Goal: Information Seeking & Learning: Learn about a topic

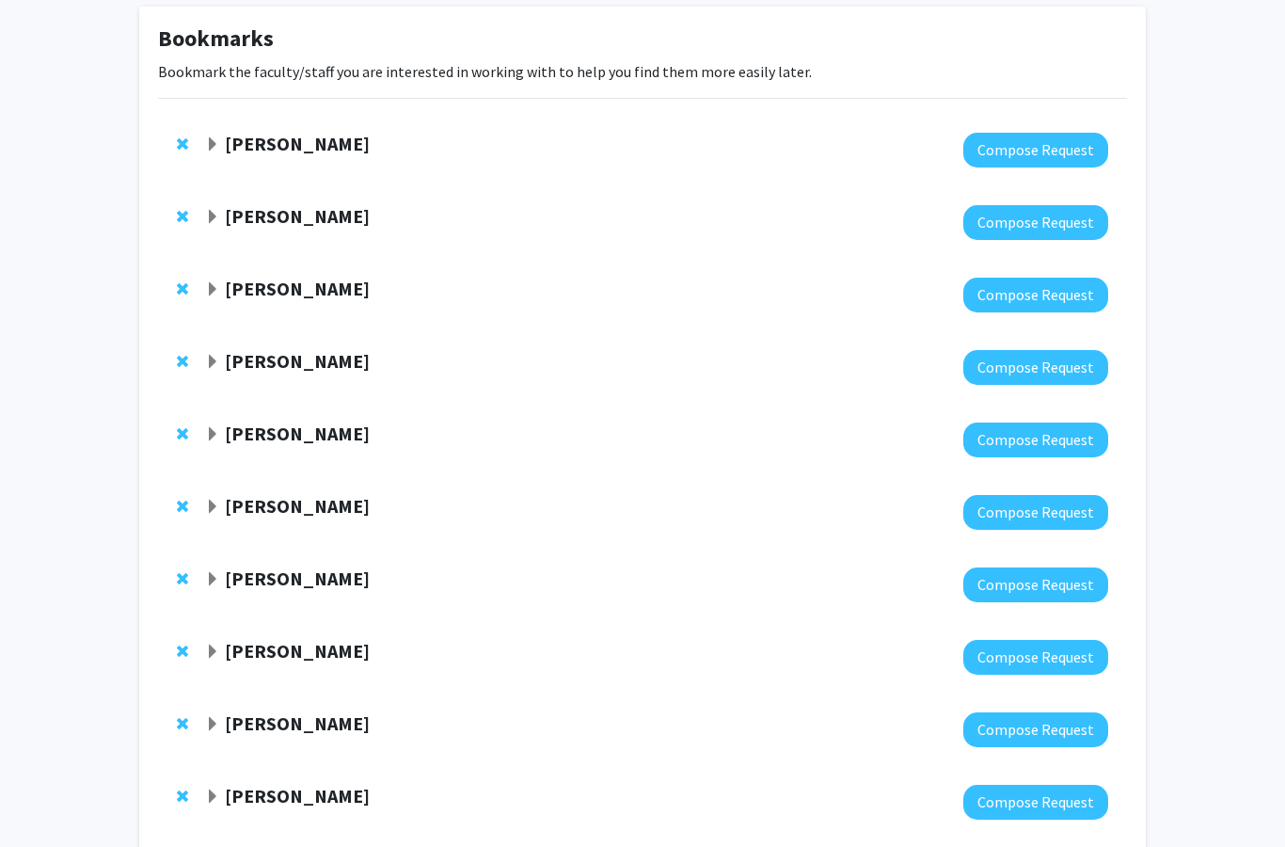
scroll to position [198, 0]
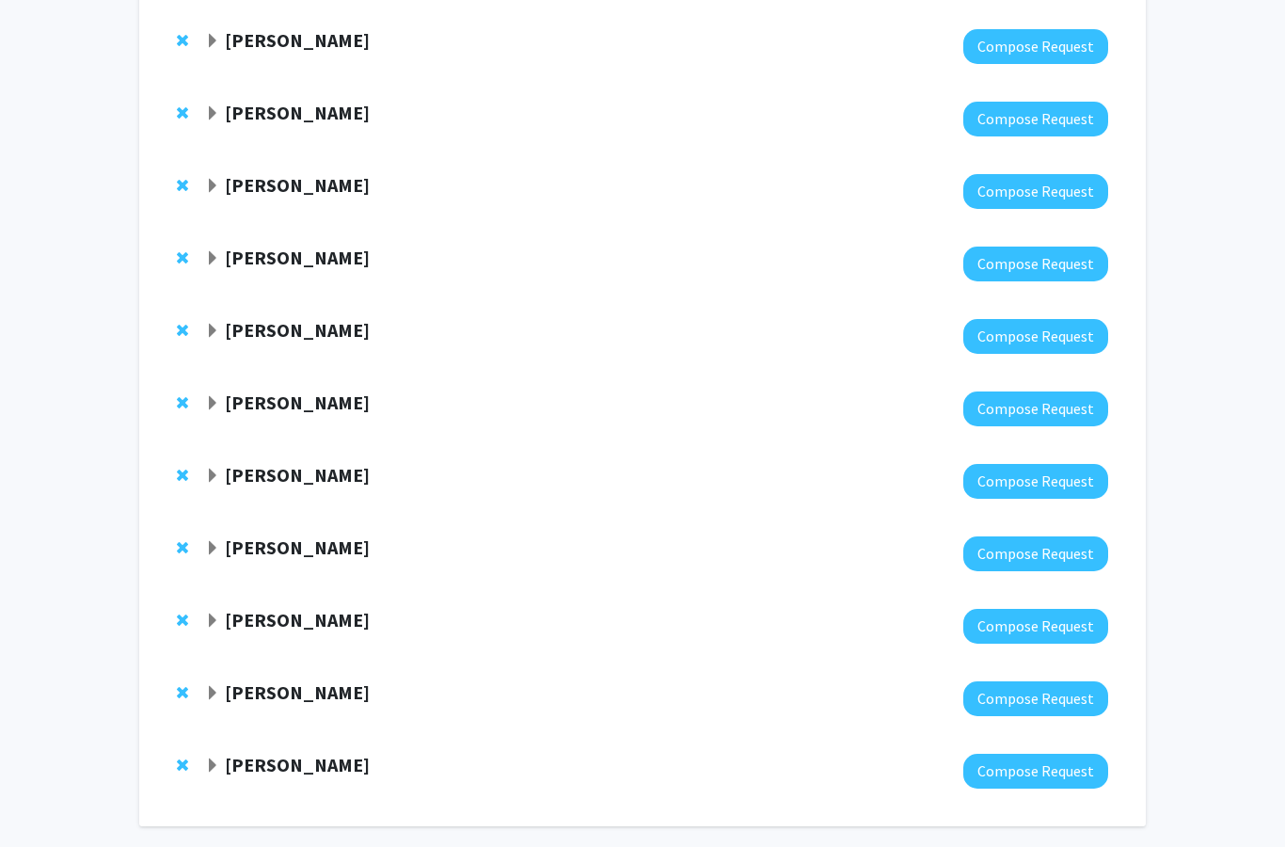
click at [243, 765] on strong "[PERSON_NAME]" at bounding box center [297, 764] width 145 height 24
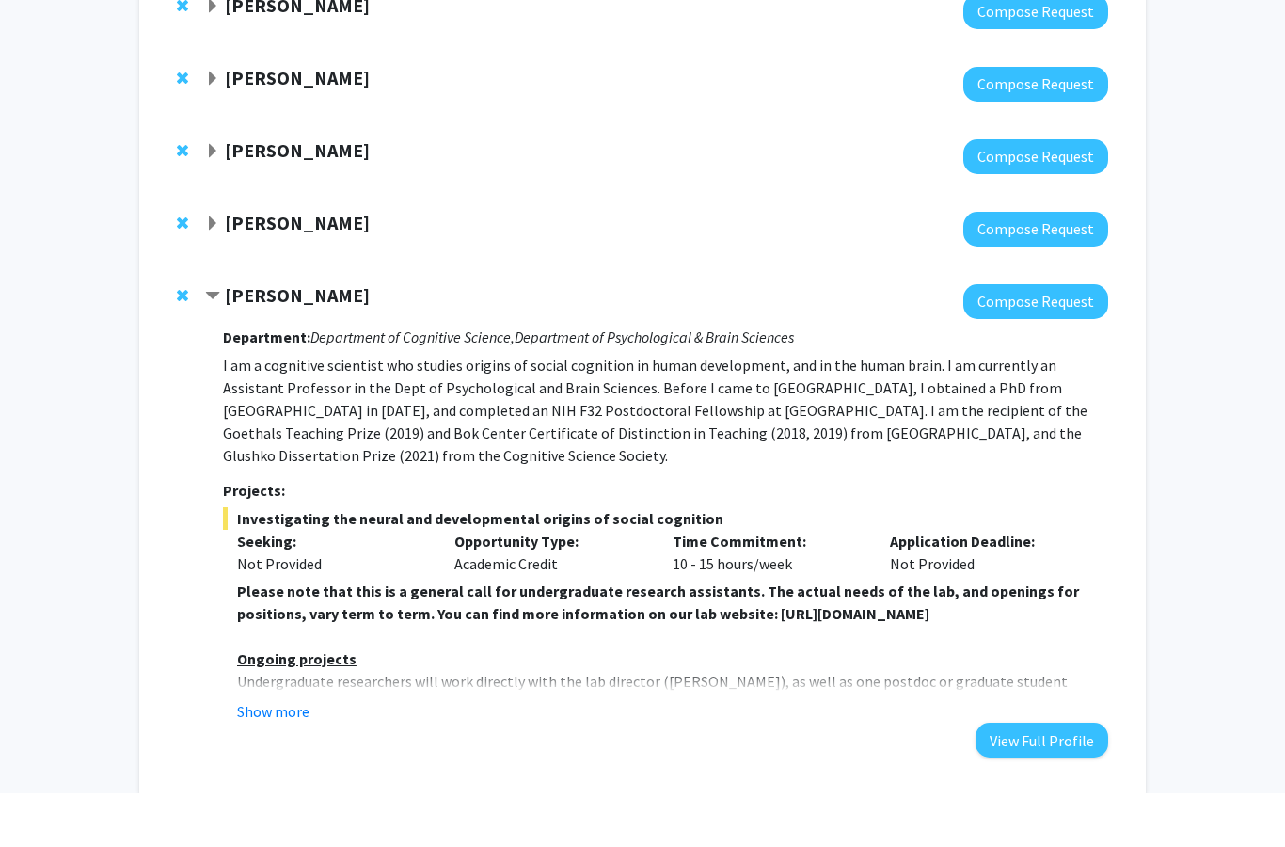
scroll to position [689, 0]
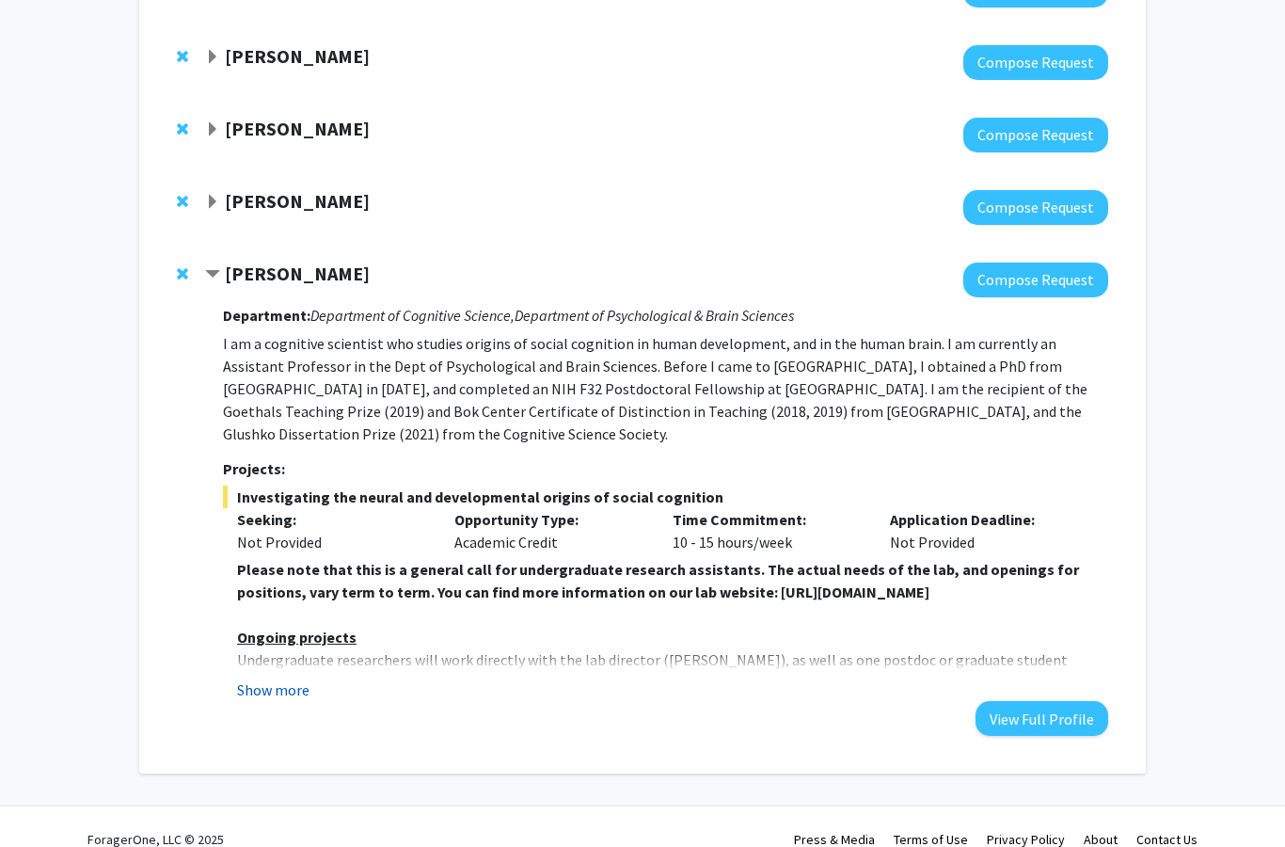
click at [257, 678] on button "Show more" at bounding box center [273, 689] width 72 height 23
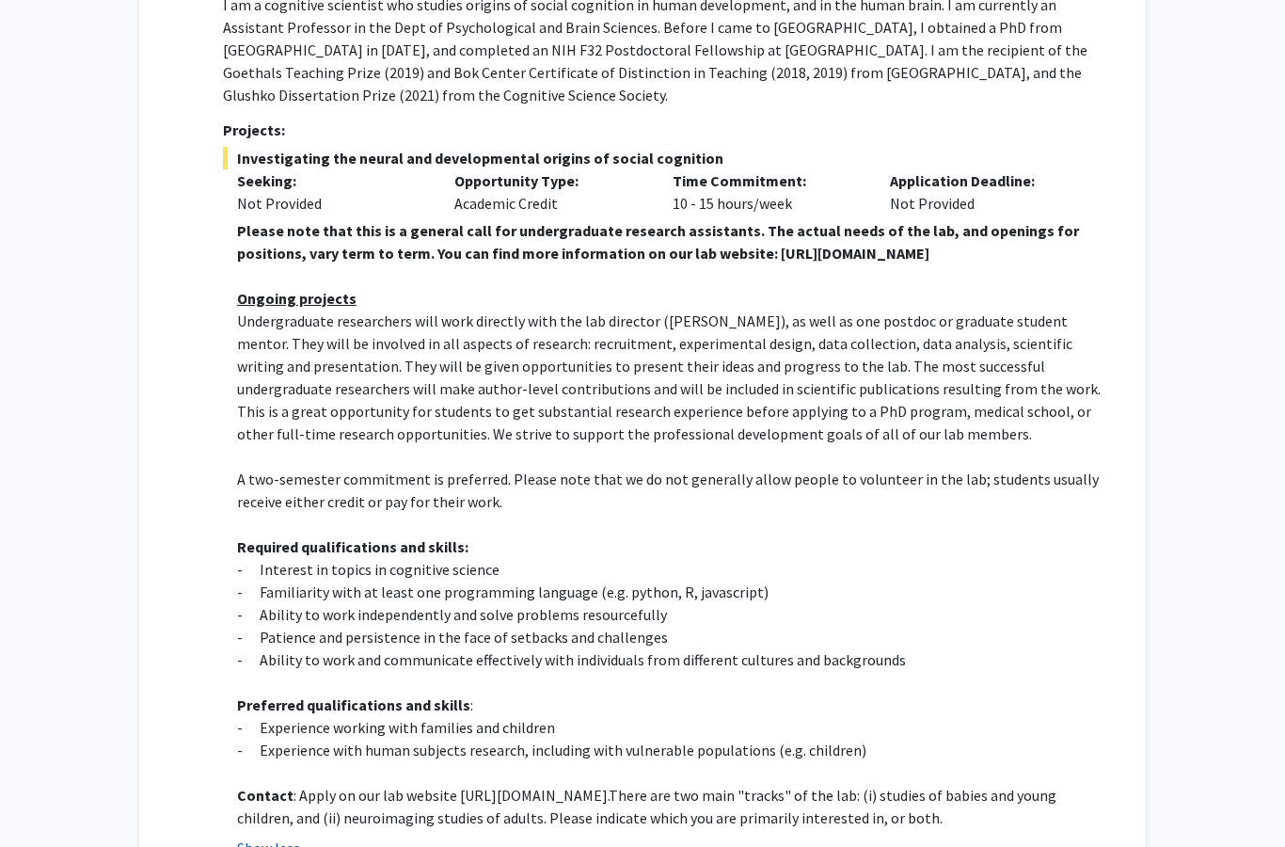
scroll to position [1026, 0]
click at [724, 396] on p "Undergraduate researchers will work directly with the lab director ([PERSON_NAM…" at bounding box center [672, 377] width 871 height 135
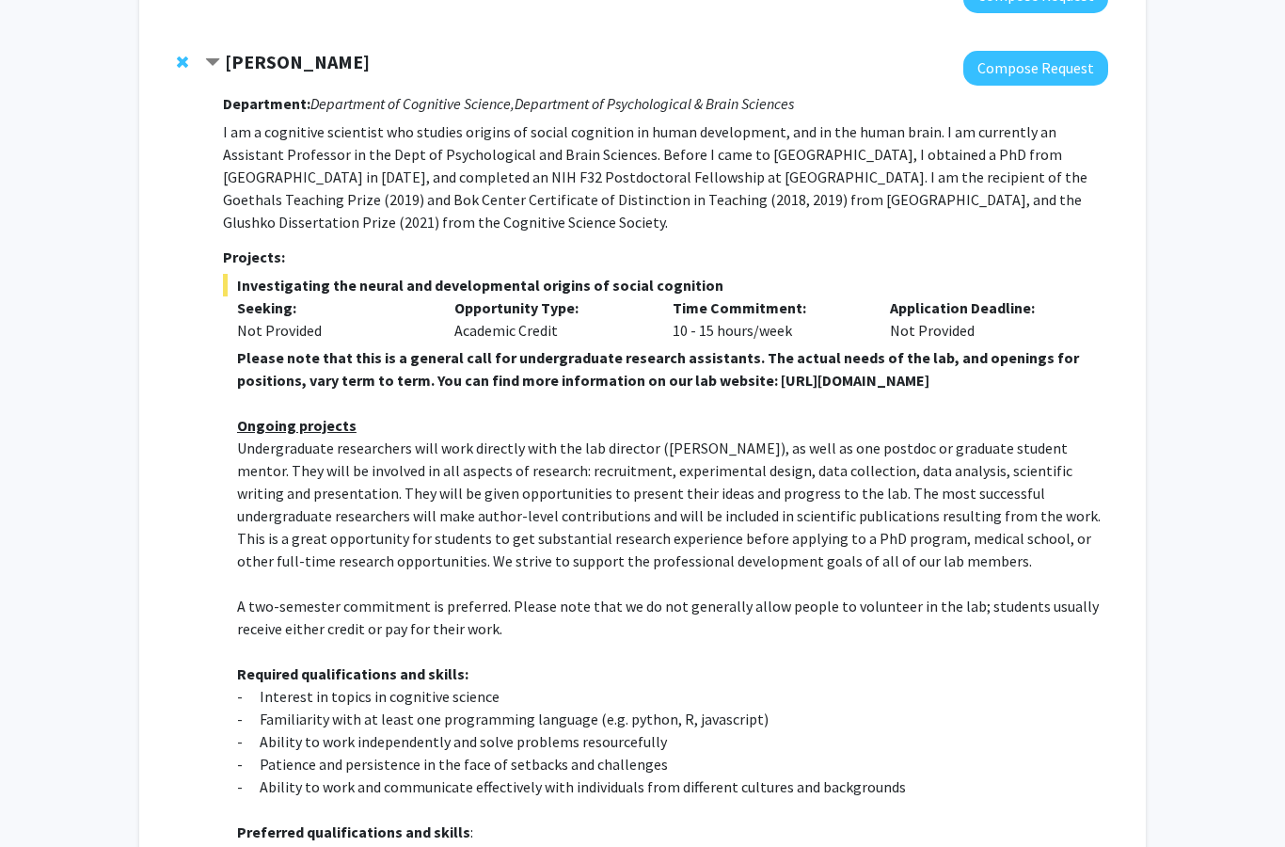
scroll to position [544, 0]
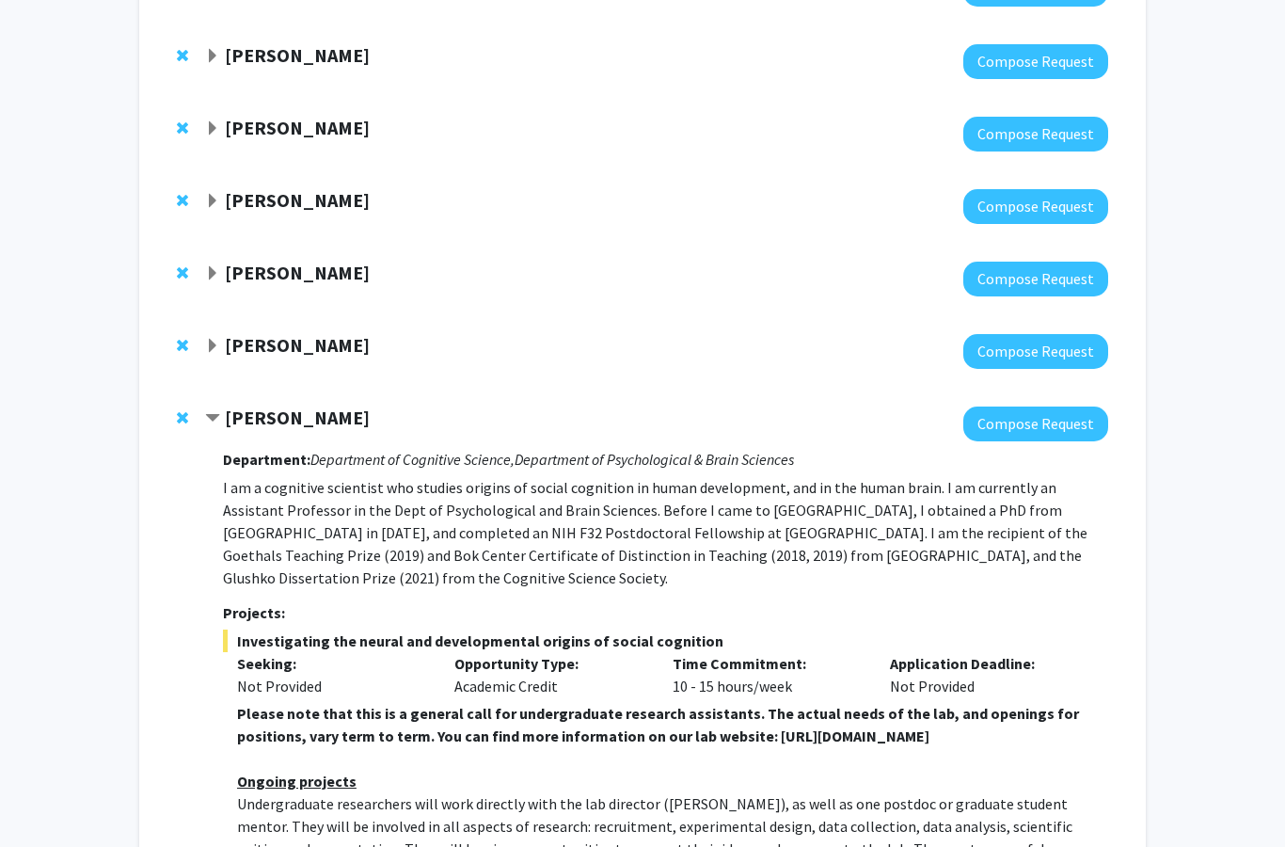
click at [250, 412] on strong "[PERSON_NAME]" at bounding box center [297, 418] width 145 height 24
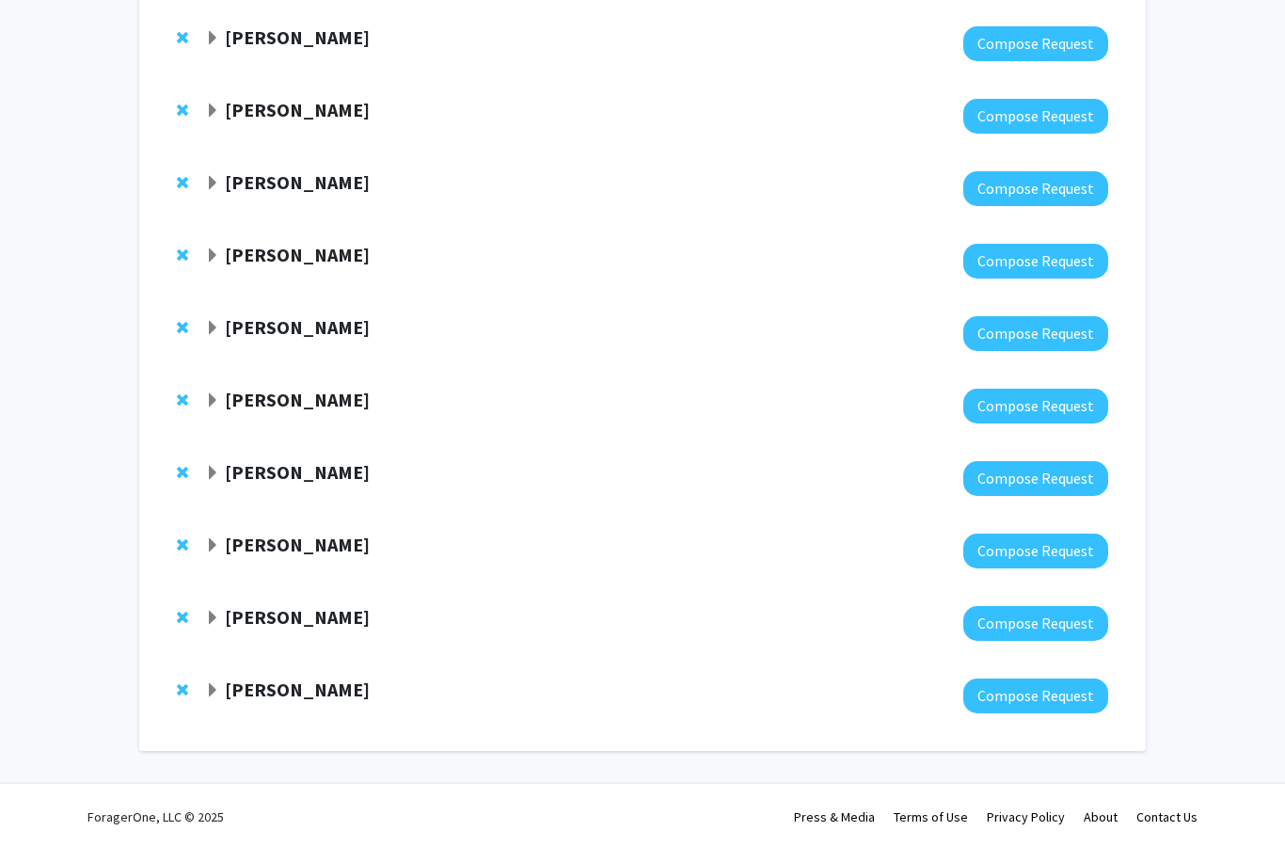
click at [266, 618] on strong "[PERSON_NAME]" at bounding box center [297, 617] width 145 height 24
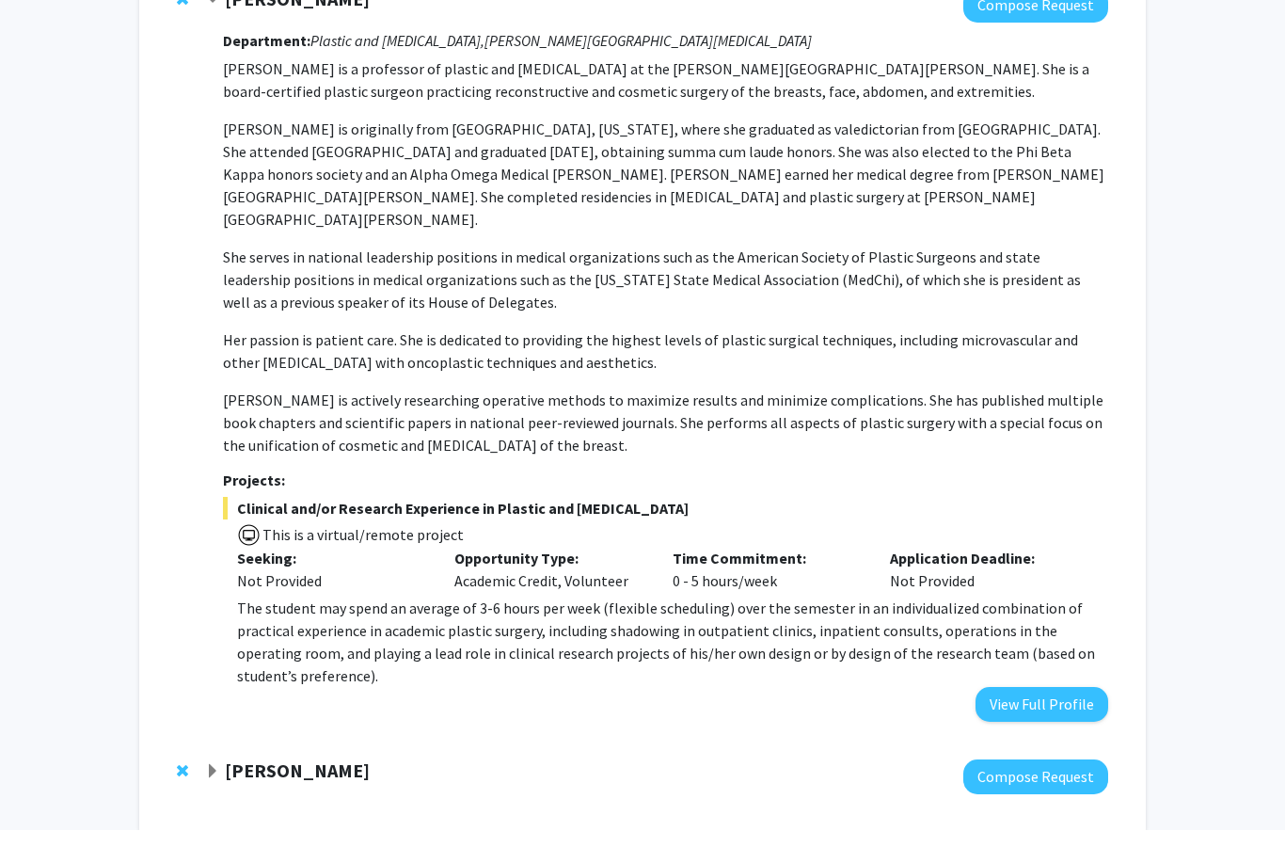
scroll to position [949, 0]
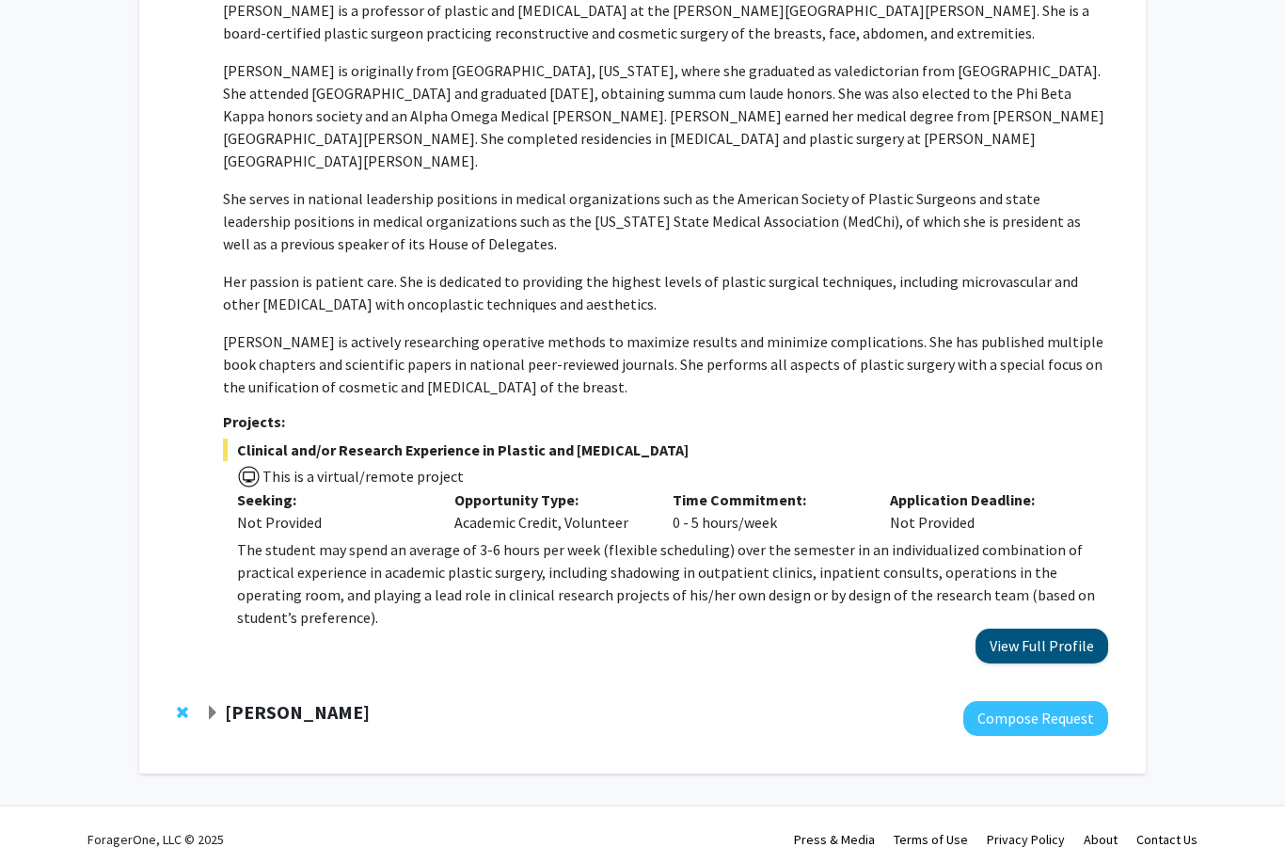
click at [1053, 628] on button "View Full Profile" at bounding box center [1041, 645] width 133 height 35
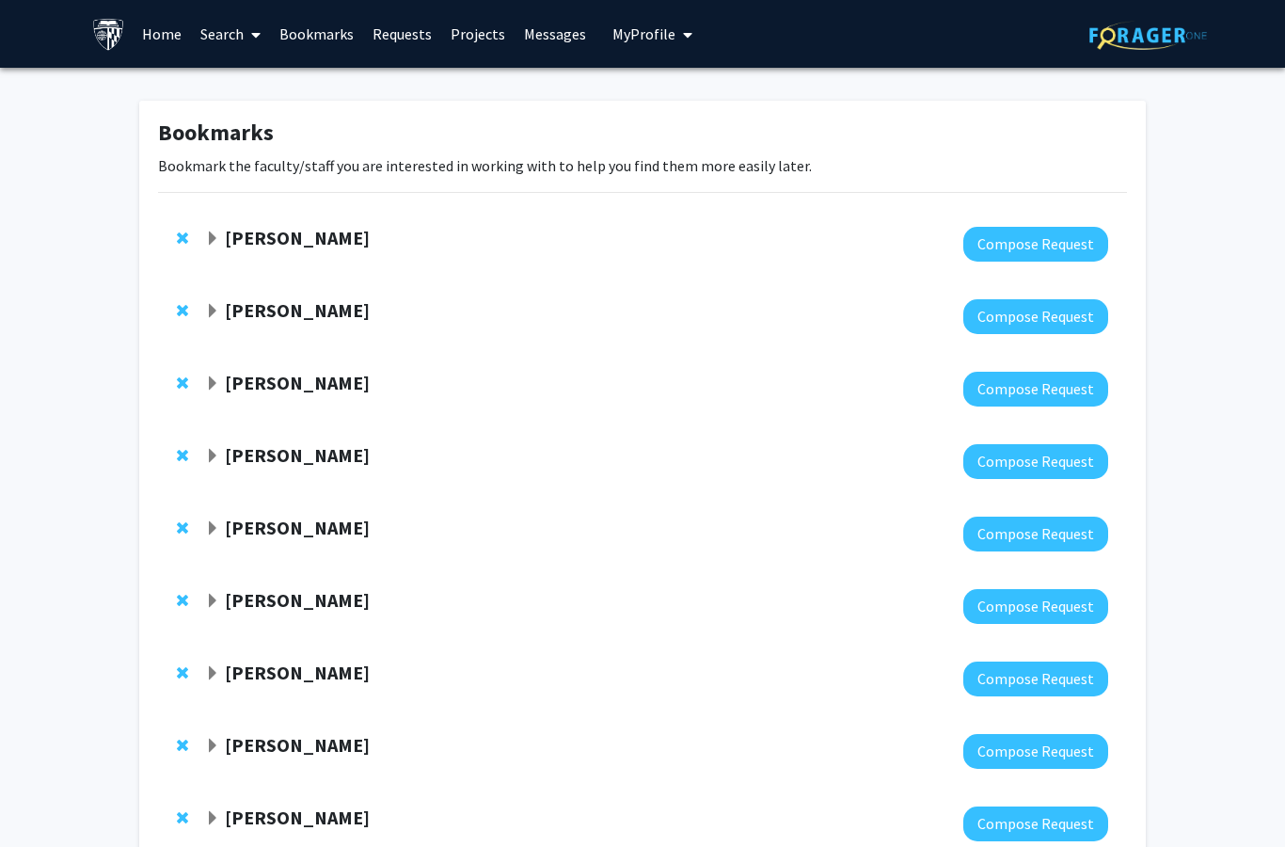
scroll to position [457, 0]
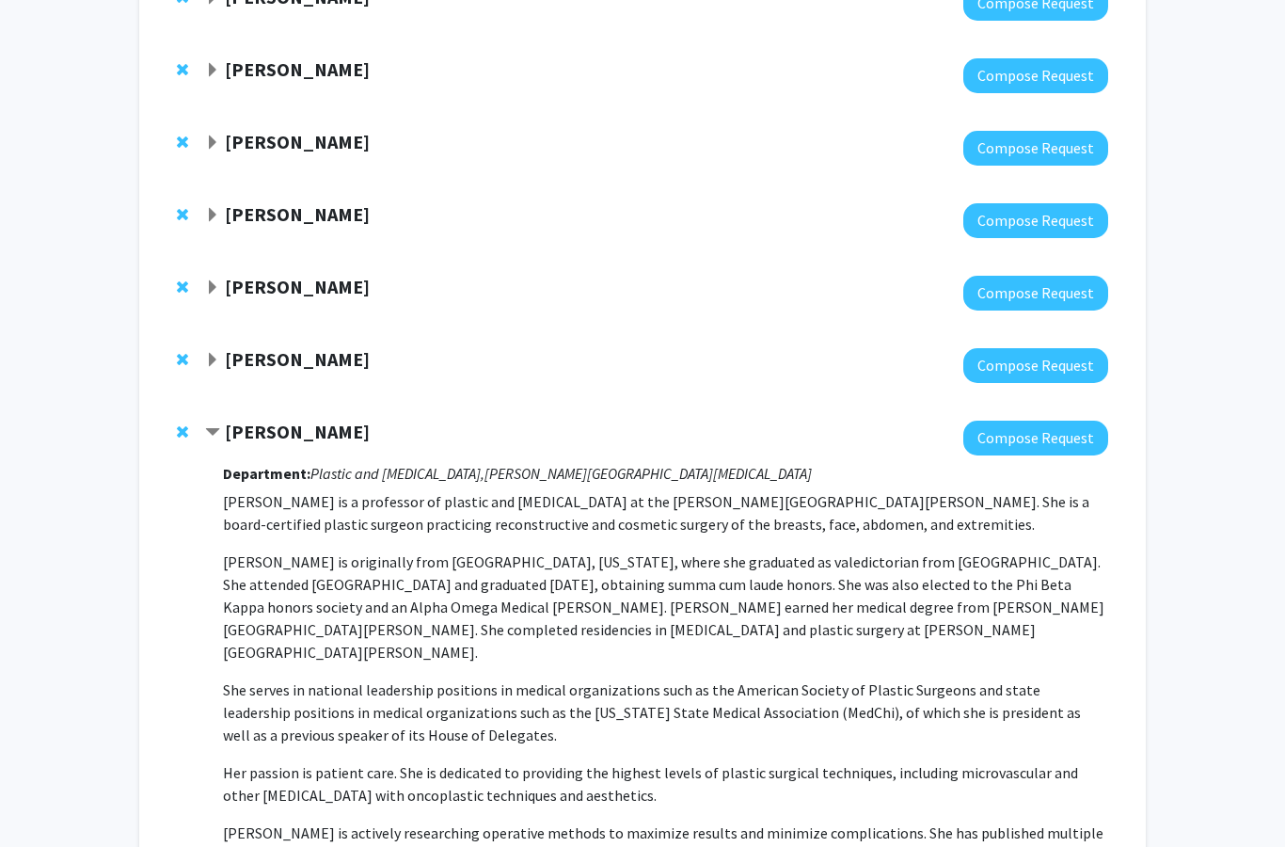
click at [260, 284] on strong "[PERSON_NAME]" at bounding box center [297, 288] width 145 height 24
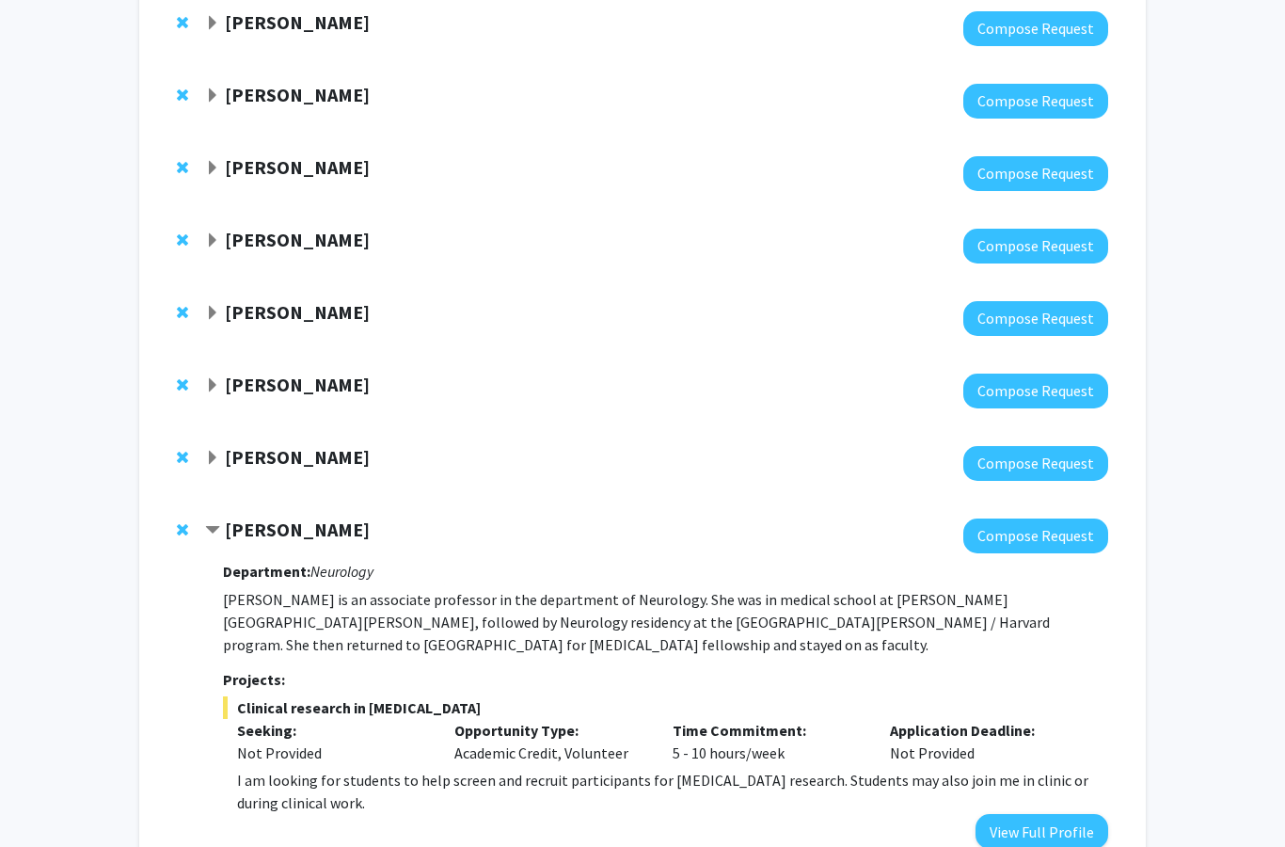
scroll to position [274, 0]
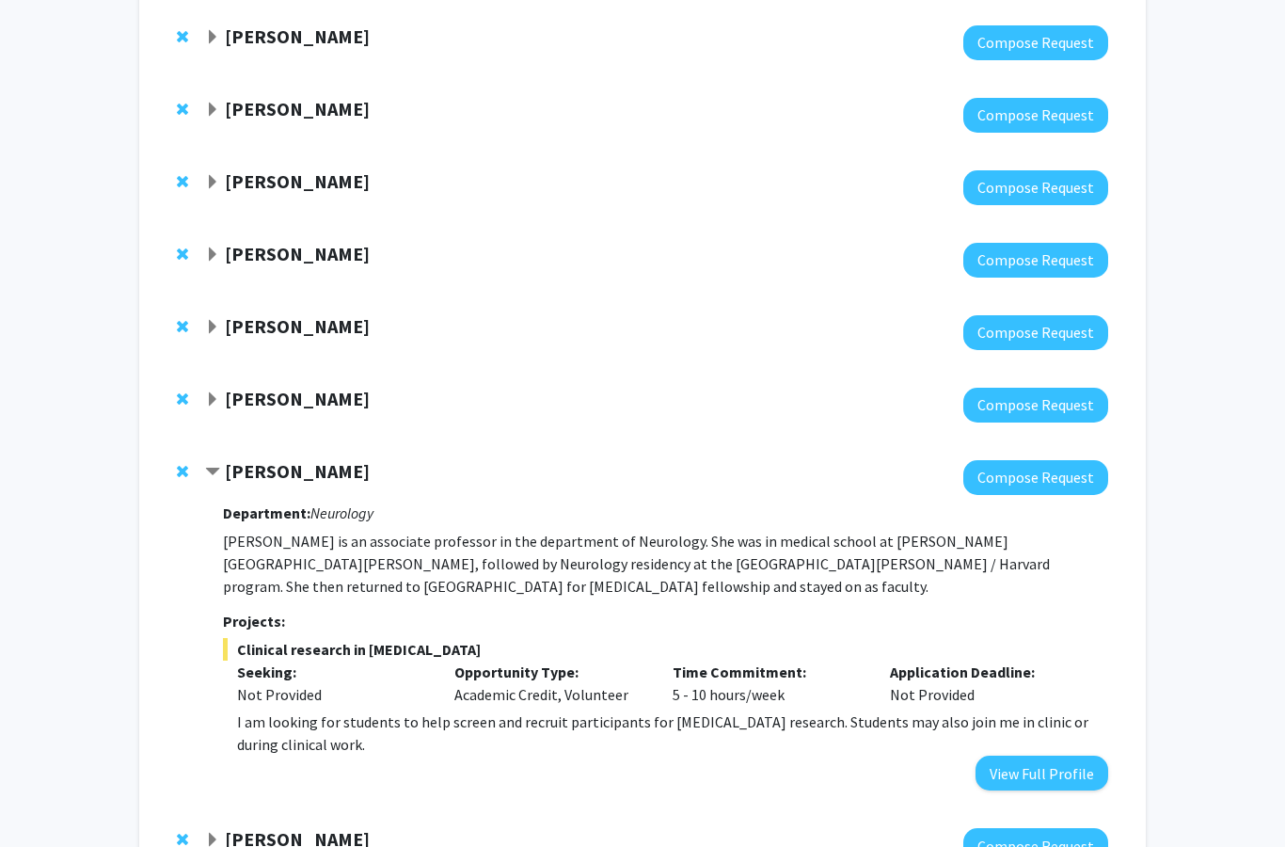
click at [256, 461] on strong "[PERSON_NAME]" at bounding box center [297, 471] width 145 height 24
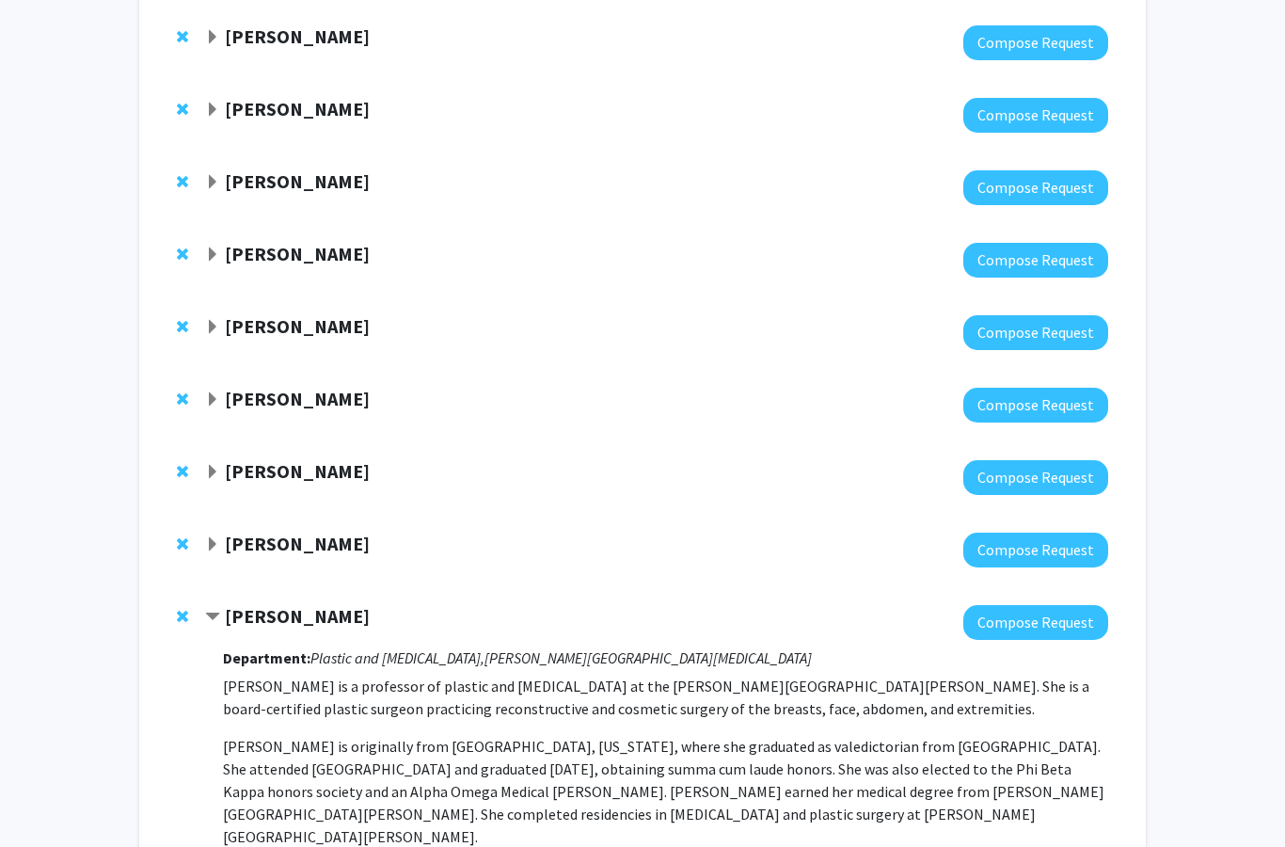
click at [255, 325] on strong "[PERSON_NAME]" at bounding box center [297, 326] width 145 height 24
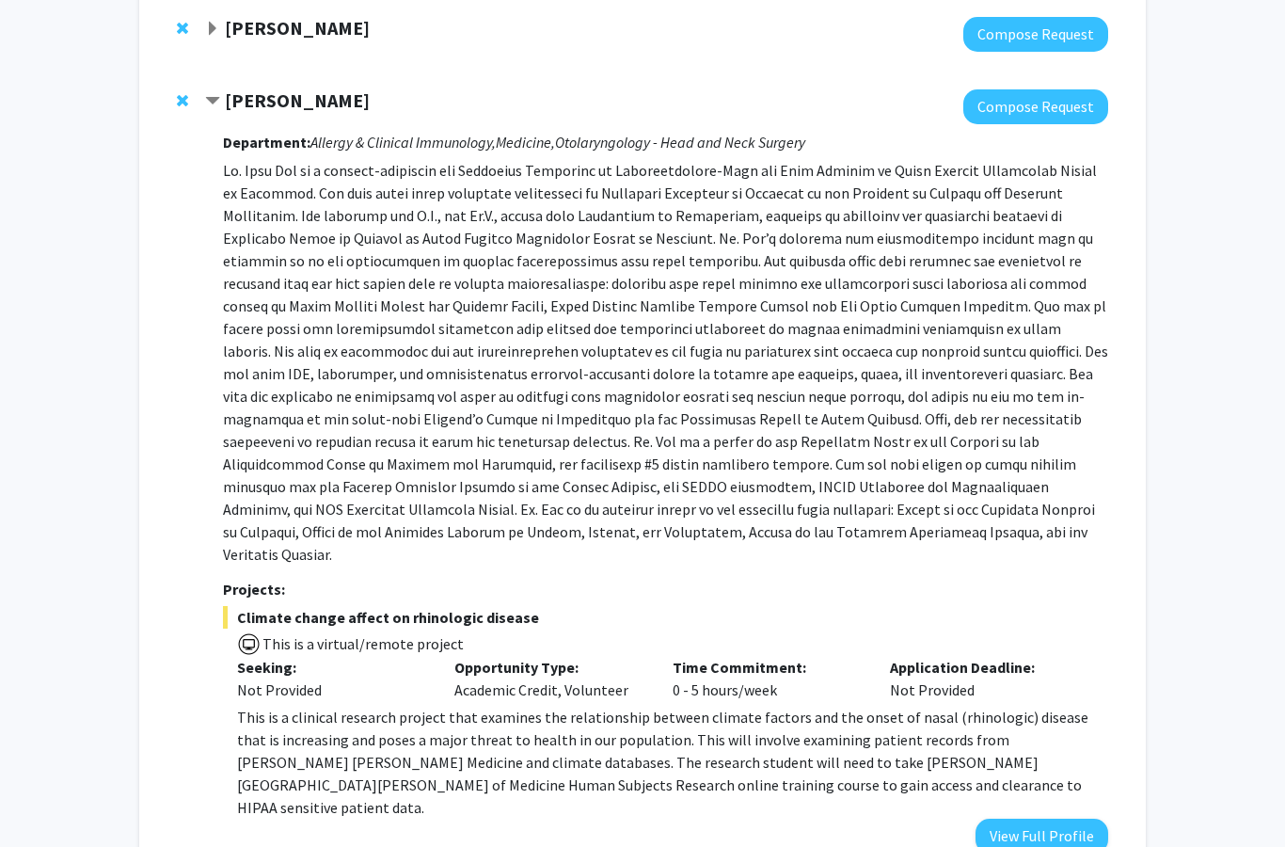
scroll to position [500, 0]
click at [245, 103] on strong "[PERSON_NAME]" at bounding box center [297, 99] width 145 height 24
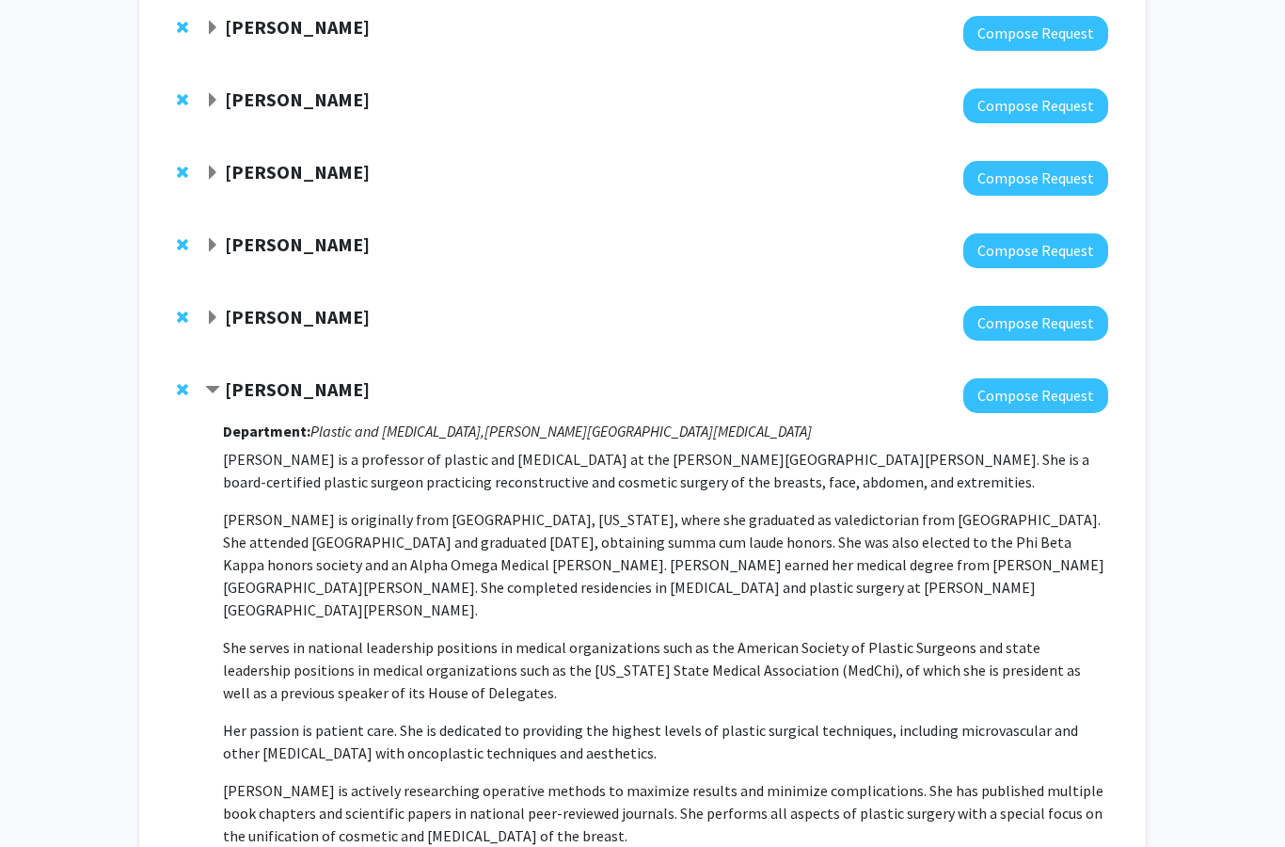
click at [261, 174] on strong "[PERSON_NAME]" at bounding box center [297, 172] width 145 height 24
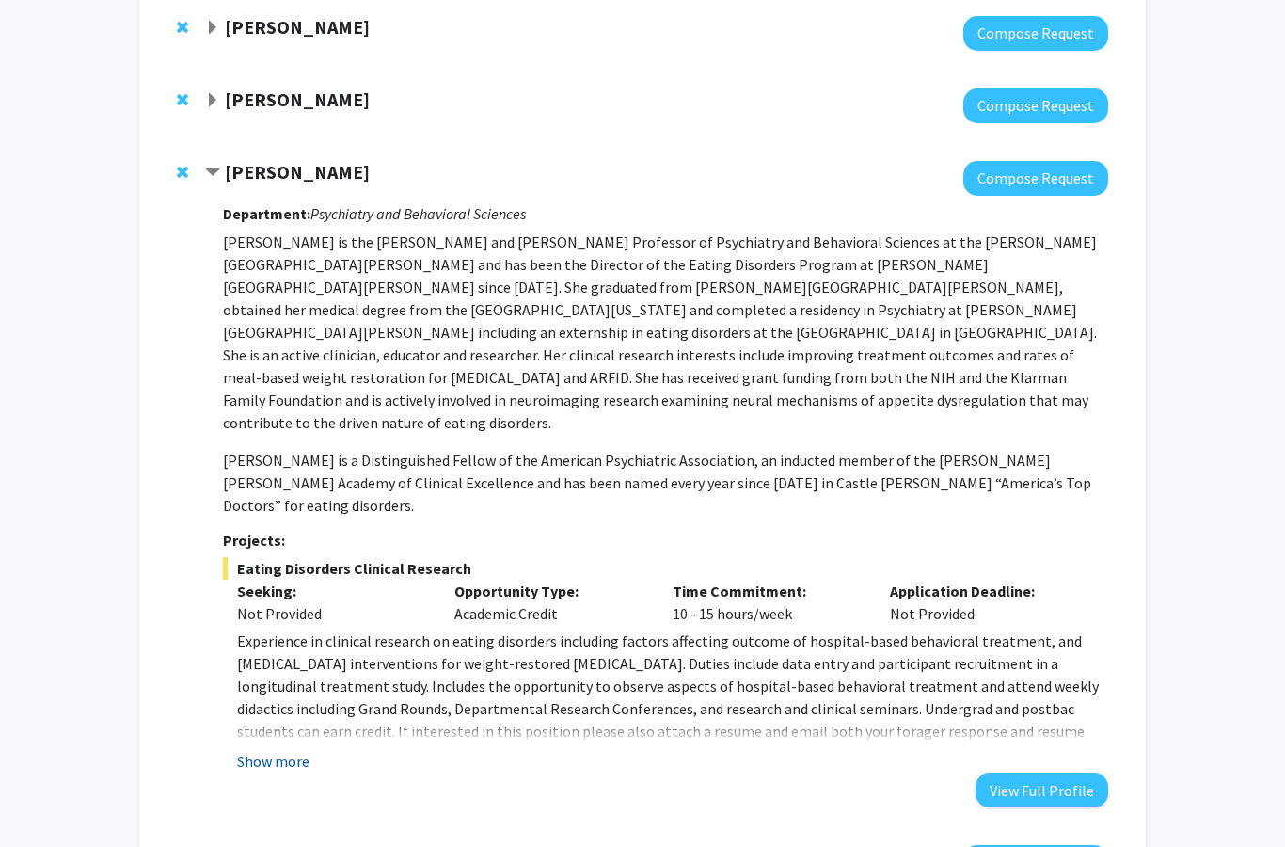
click at [277, 750] on button "Show more" at bounding box center [273, 761] width 72 height 23
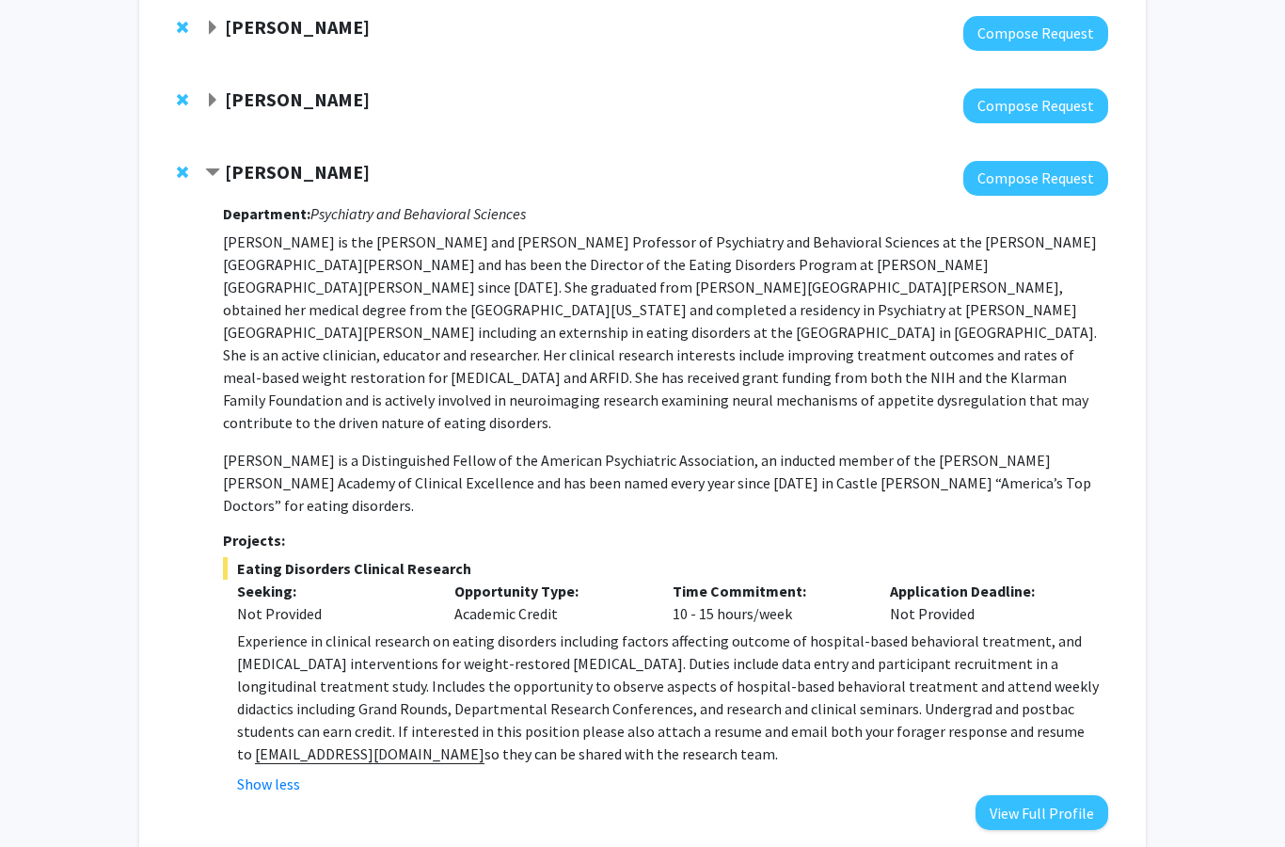
click at [273, 631] on span "Experience in clinical research on eating disorders including factors affecting…" at bounding box center [668, 697] width 862 height 133
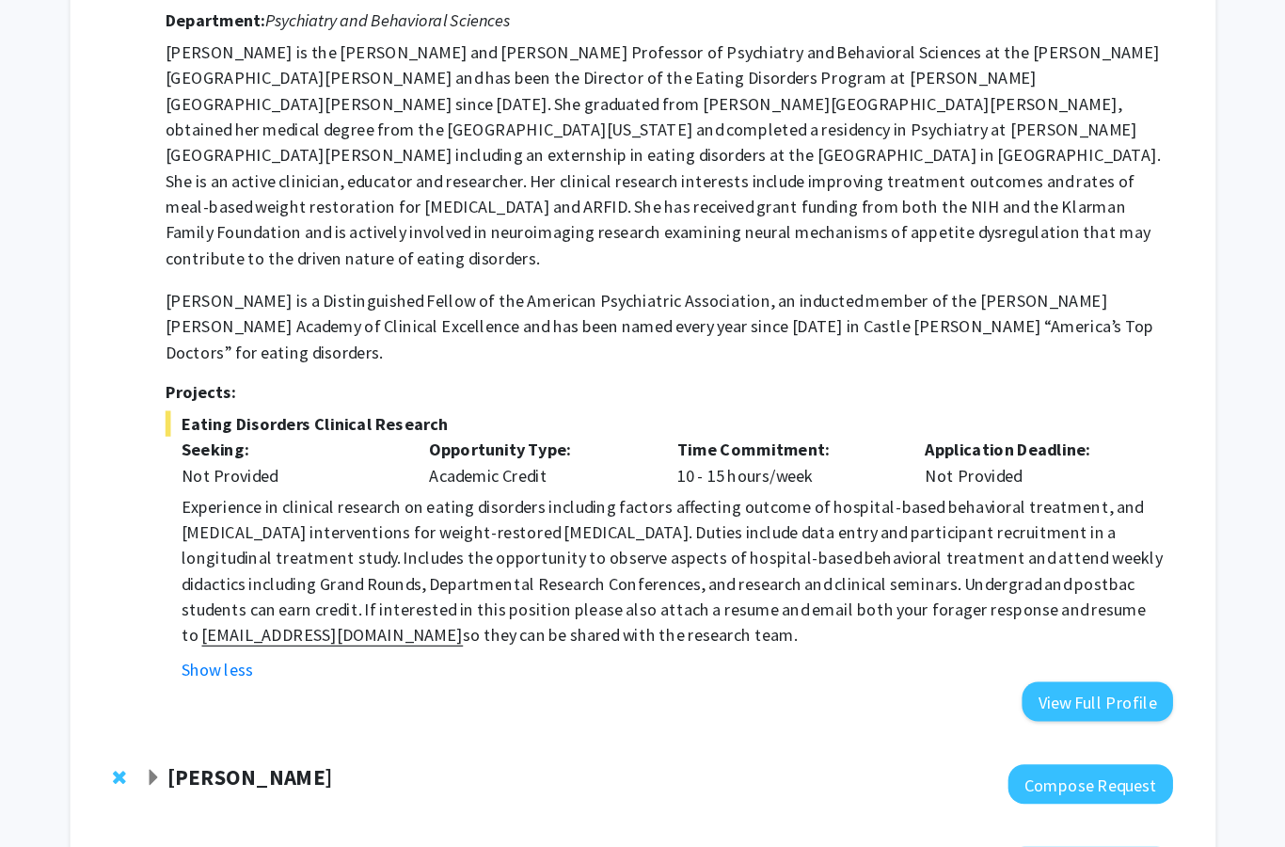
scroll to position [660, 0]
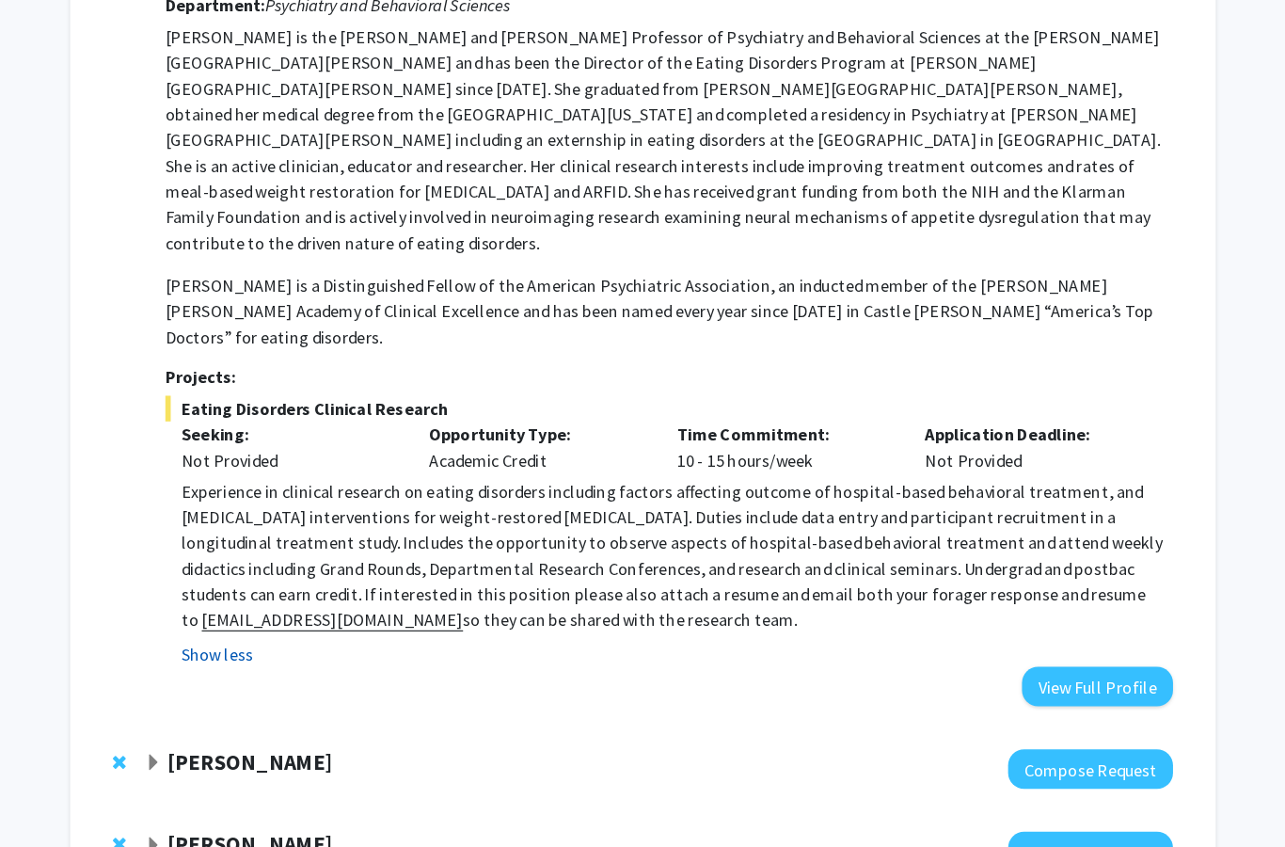
click at [237, 612] on button "Show less" at bounding box center [268, 623] width 63 height 23
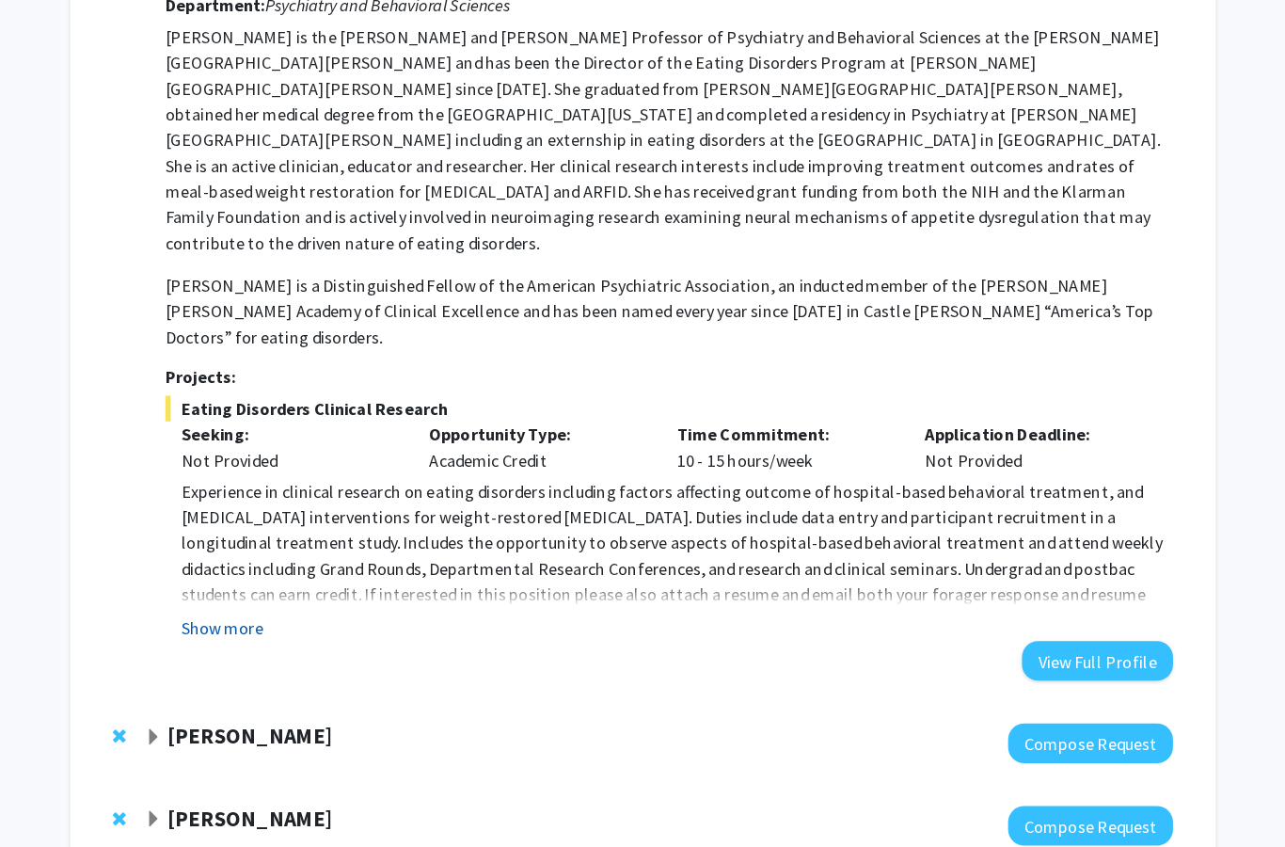
click at [237, 590] on button "Show more" at bounding box center [273, 601] width 72 height 23
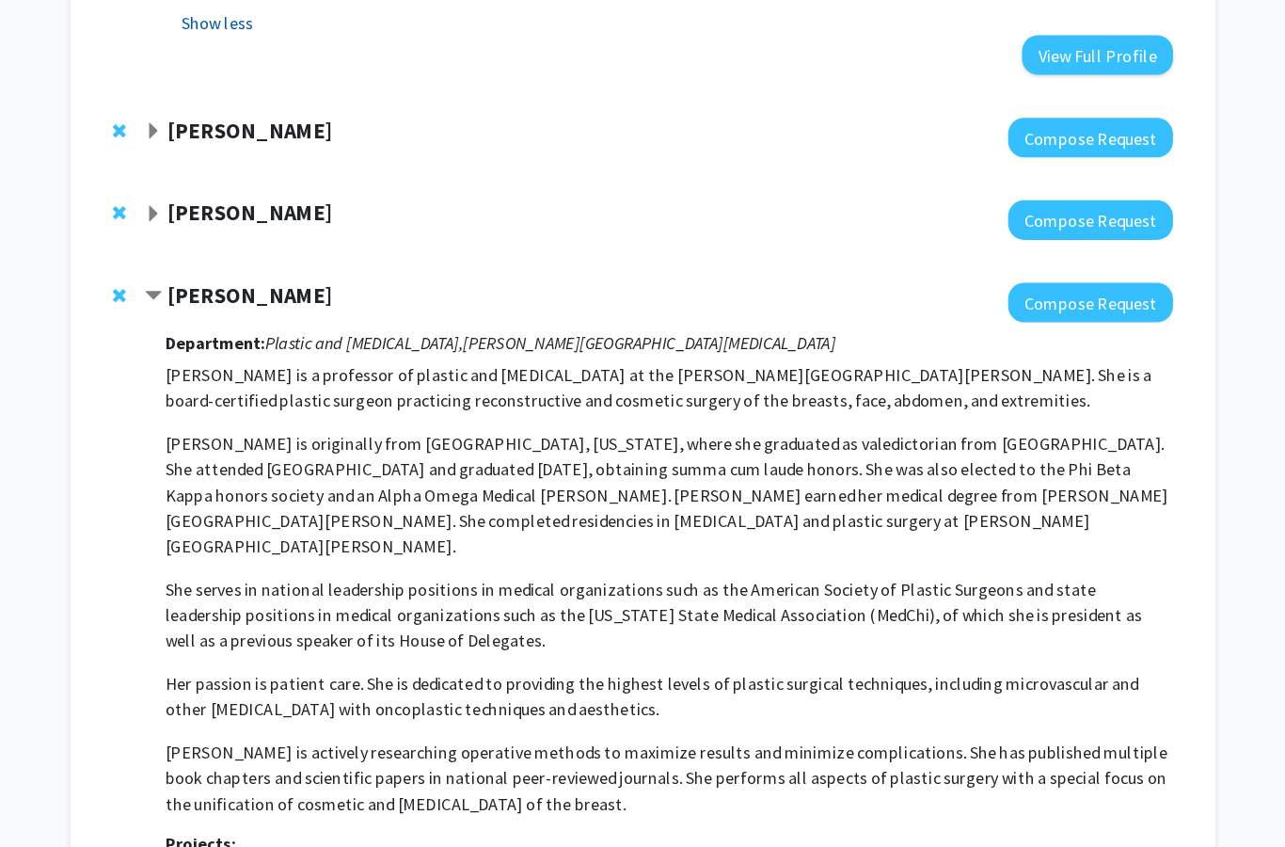
scroll to position [1515, 0]
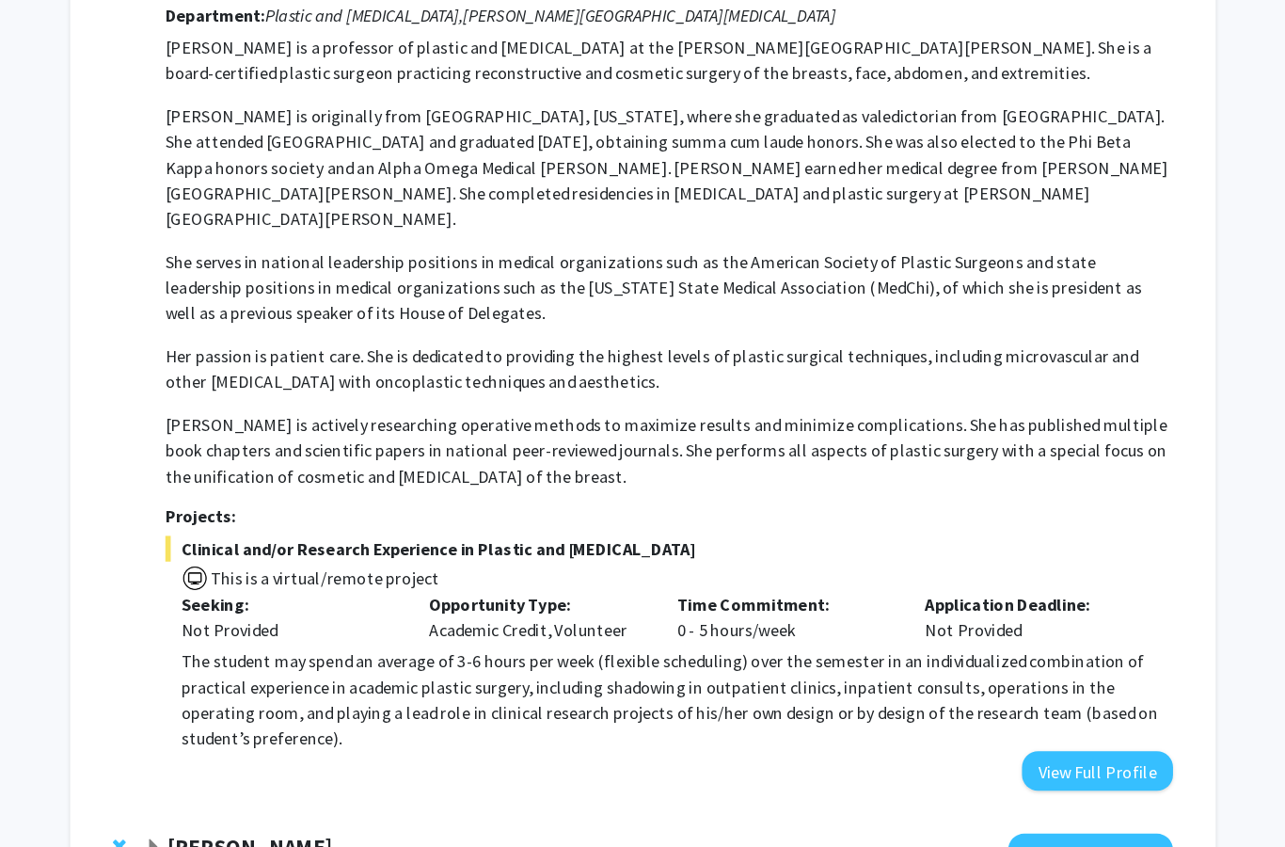
click at [225, 768] on strong "[PERSON_NAME]" at bounding box center [297, 780] width 145 height 24
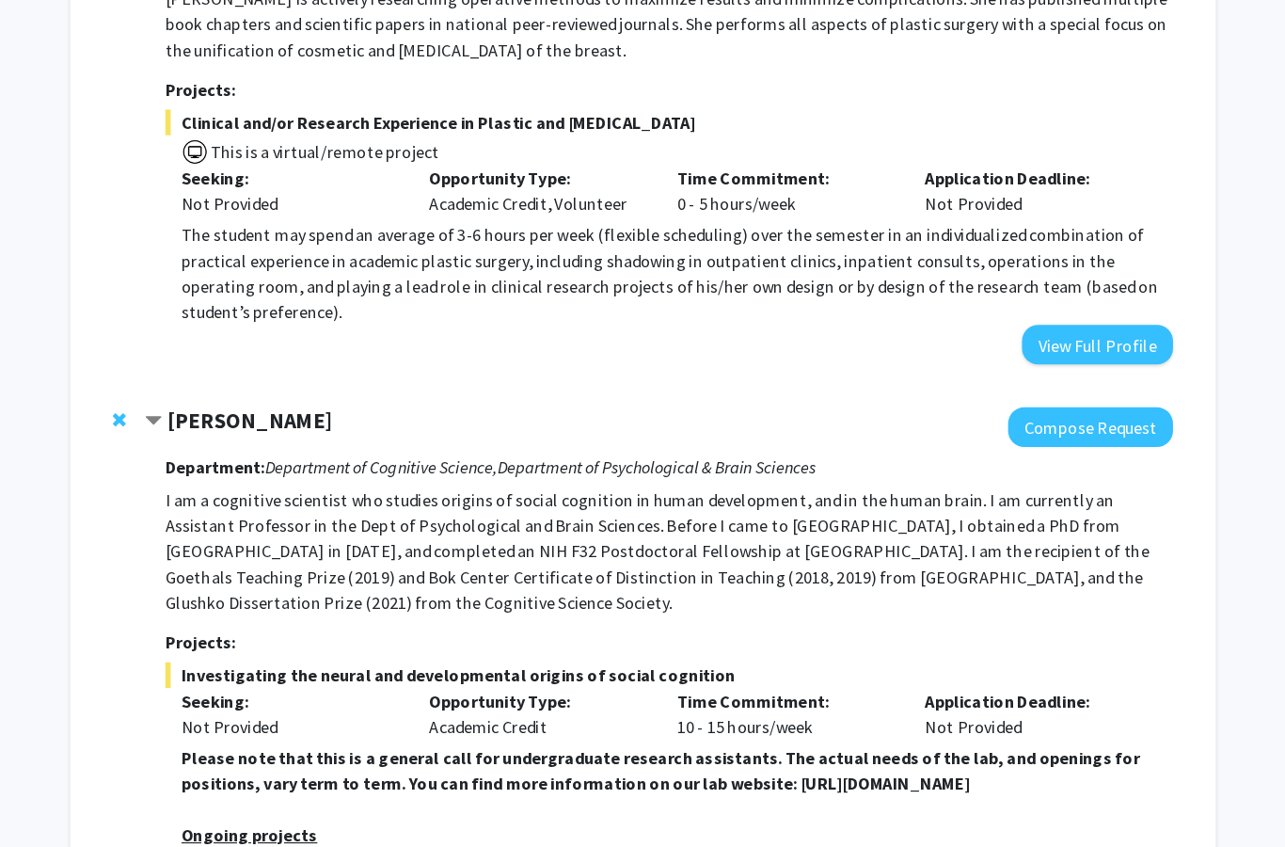
scroll to position [1931, 0]
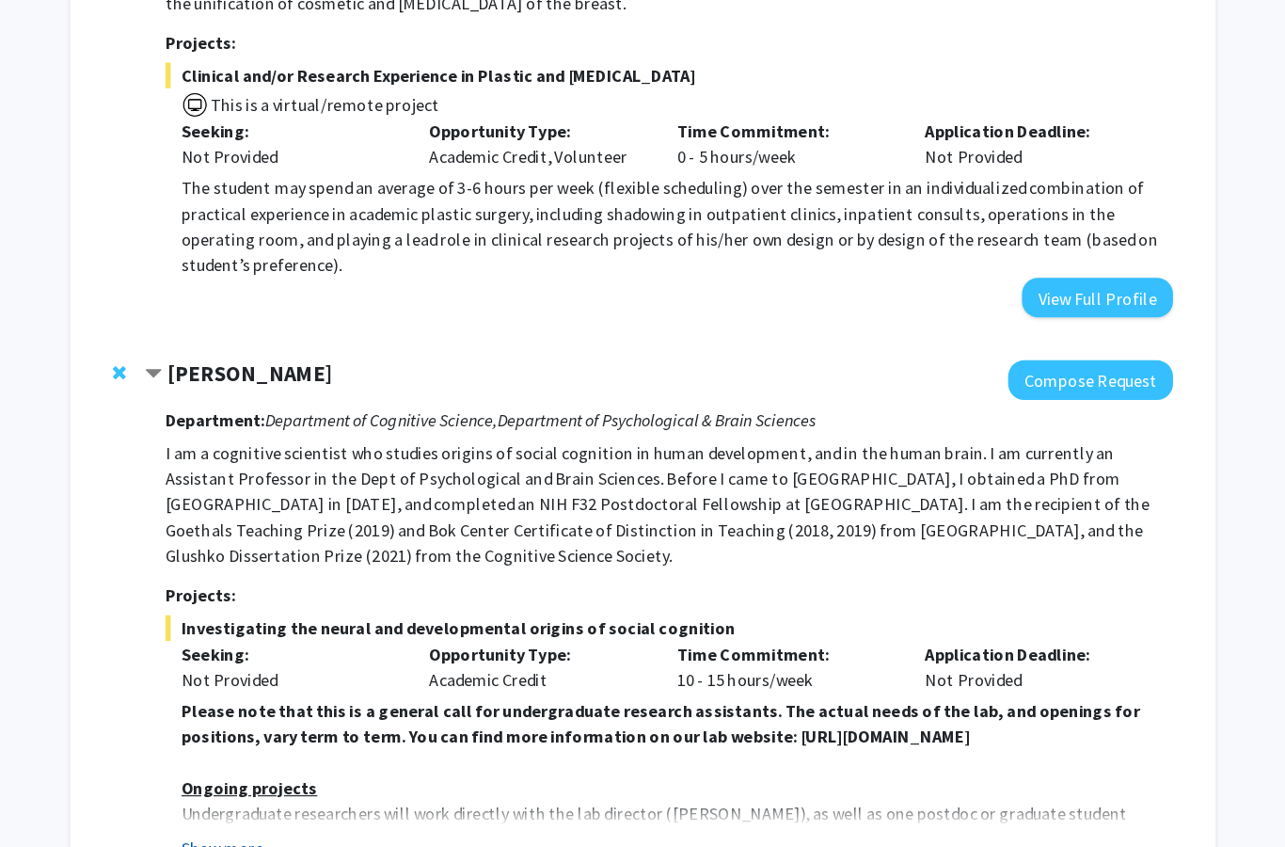
click at [237, 769] on button "Show more" at bounding box center [273, 780] width 72 height 23
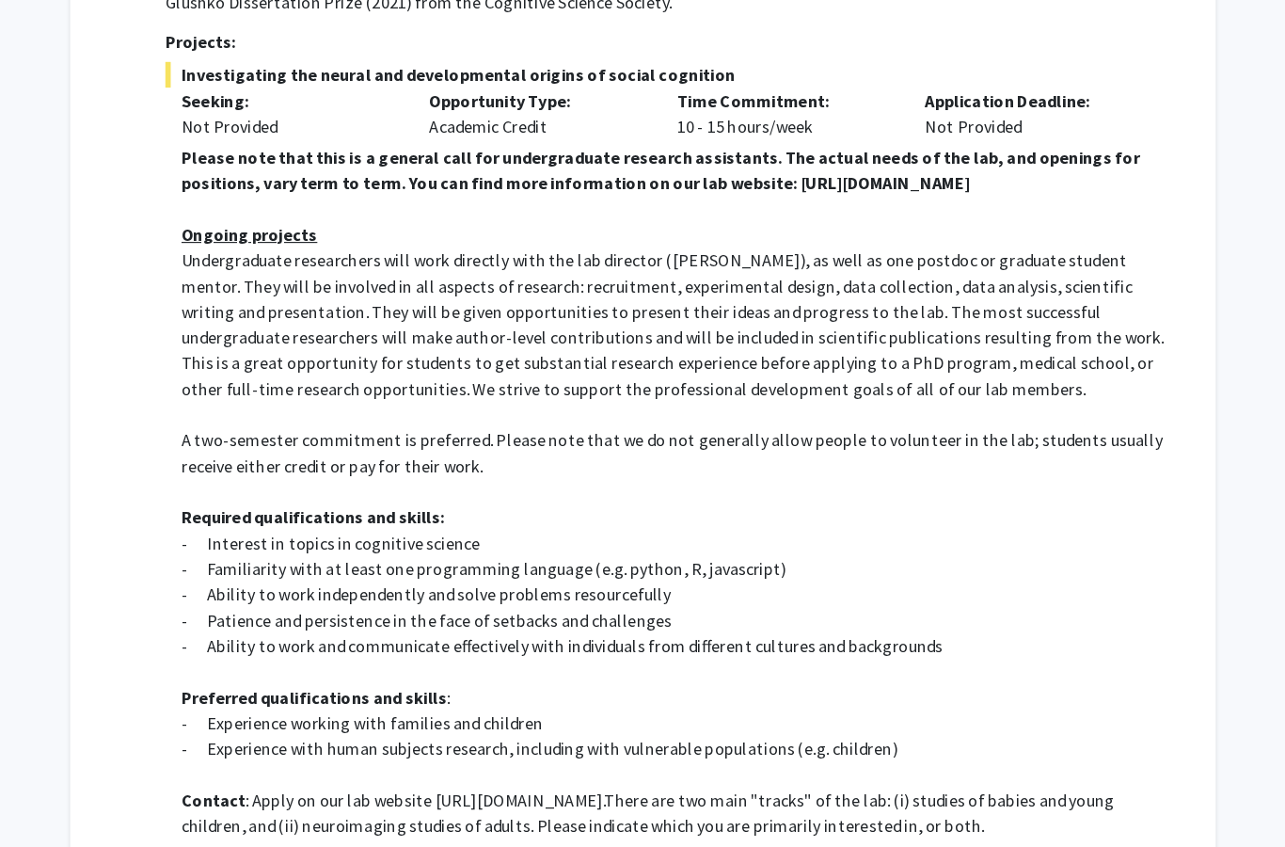
scroll to position [2428, 0]
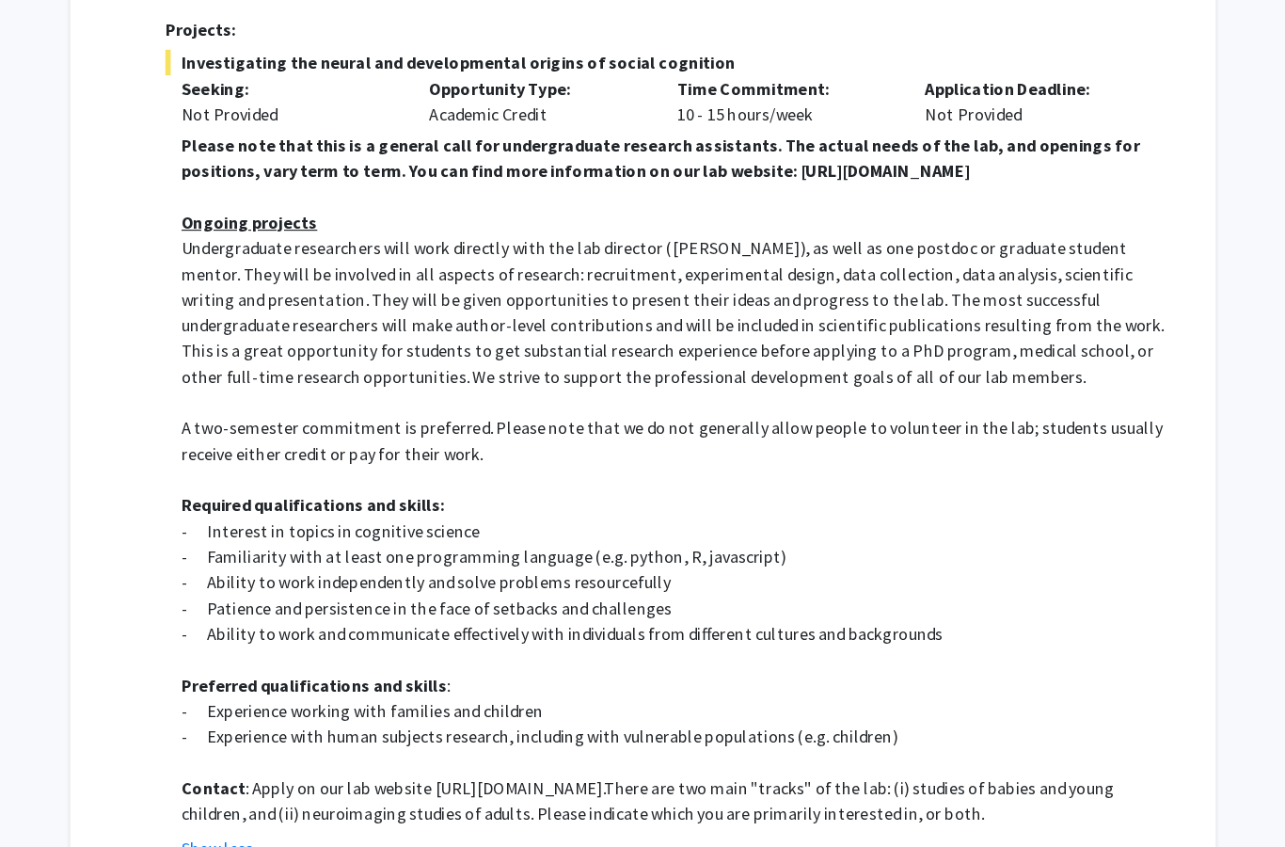
click at [223, 422] on fg-read-more "Please note that this is a general call for undergraduate research assistants. …" at bounding box center [665, 472] width 885 height 640
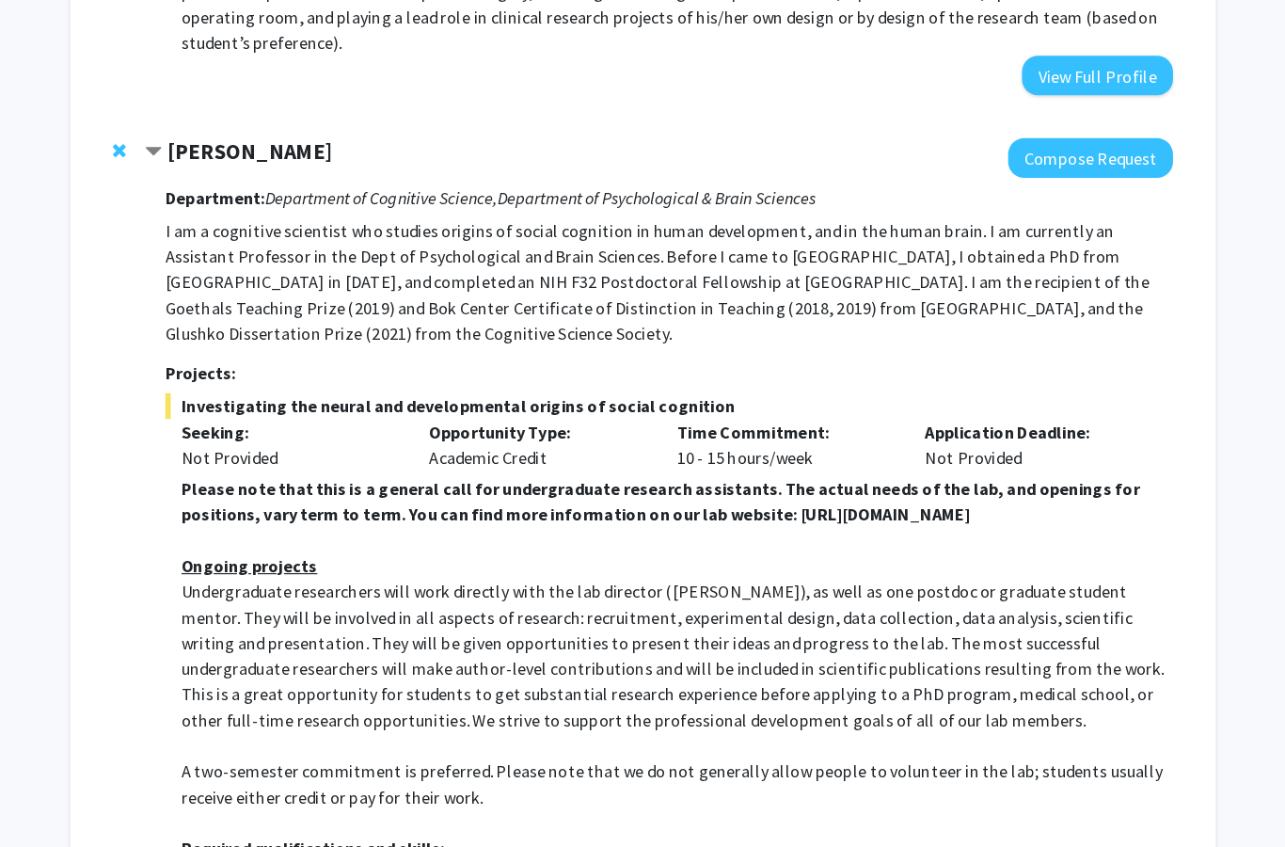
scroll to position [2162, 0]
click at [225, 121] on strong "[PERSON_NAME]" at bounding box center [297, 133] width 145 height 24
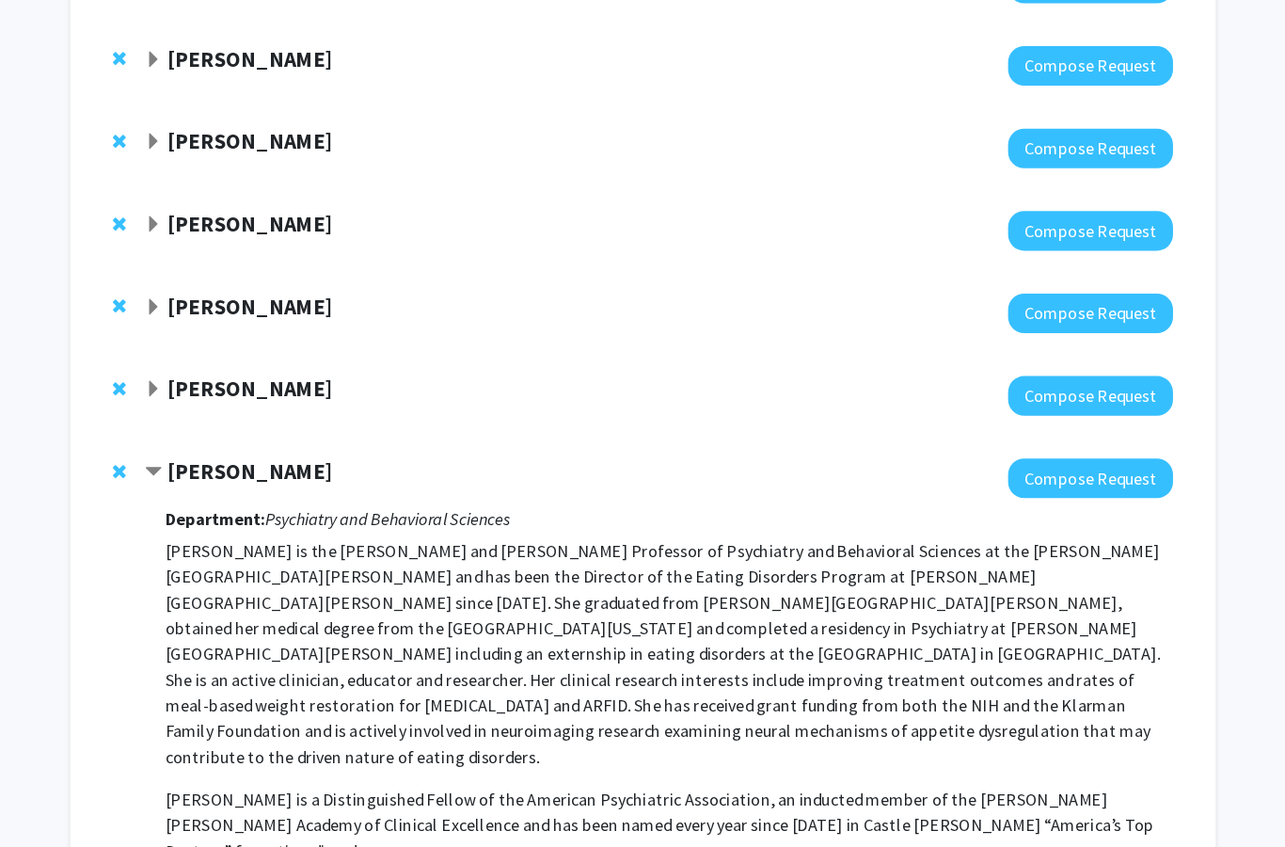
scroll to position [217, 0]
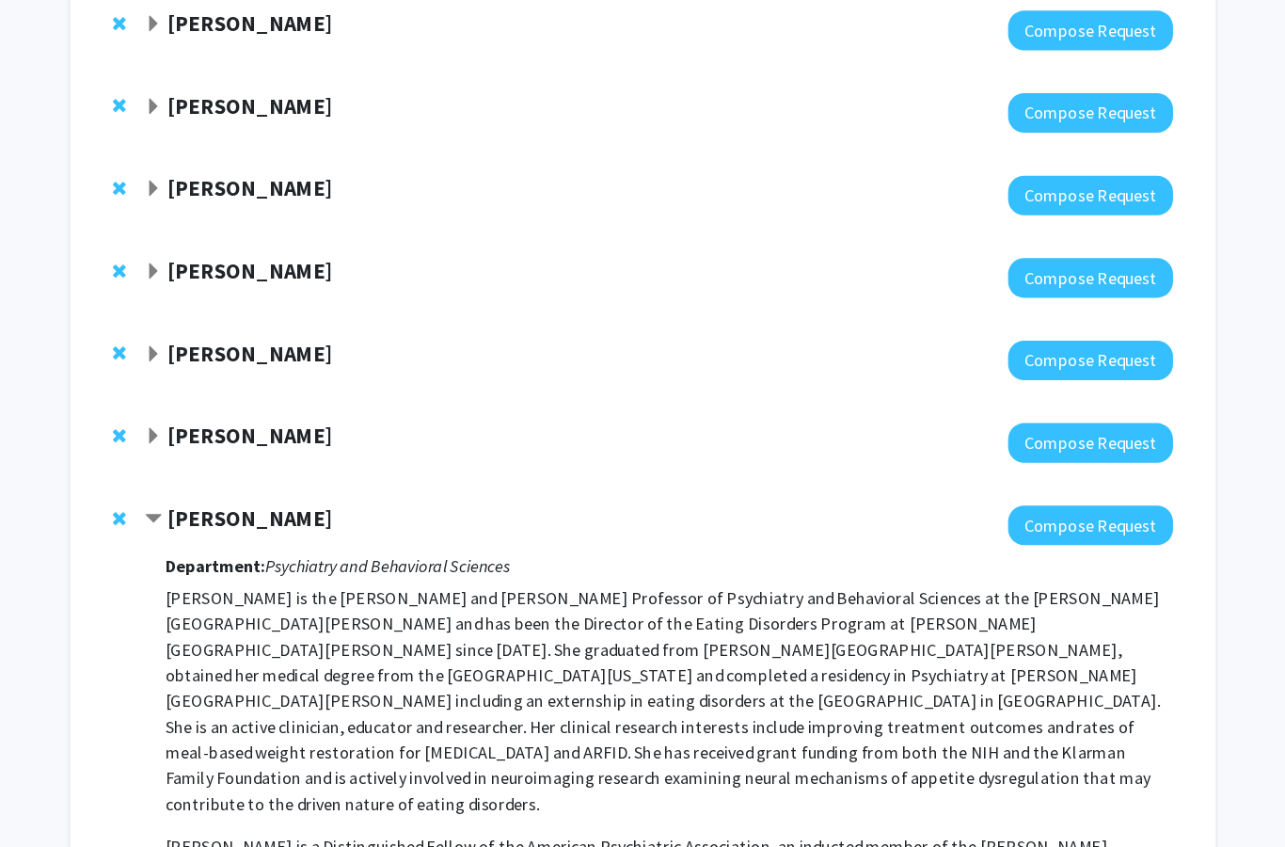
click at [225, 374] on strong "[PERSON_NAME]" at bounding box center [297, 383] width 145 height 24
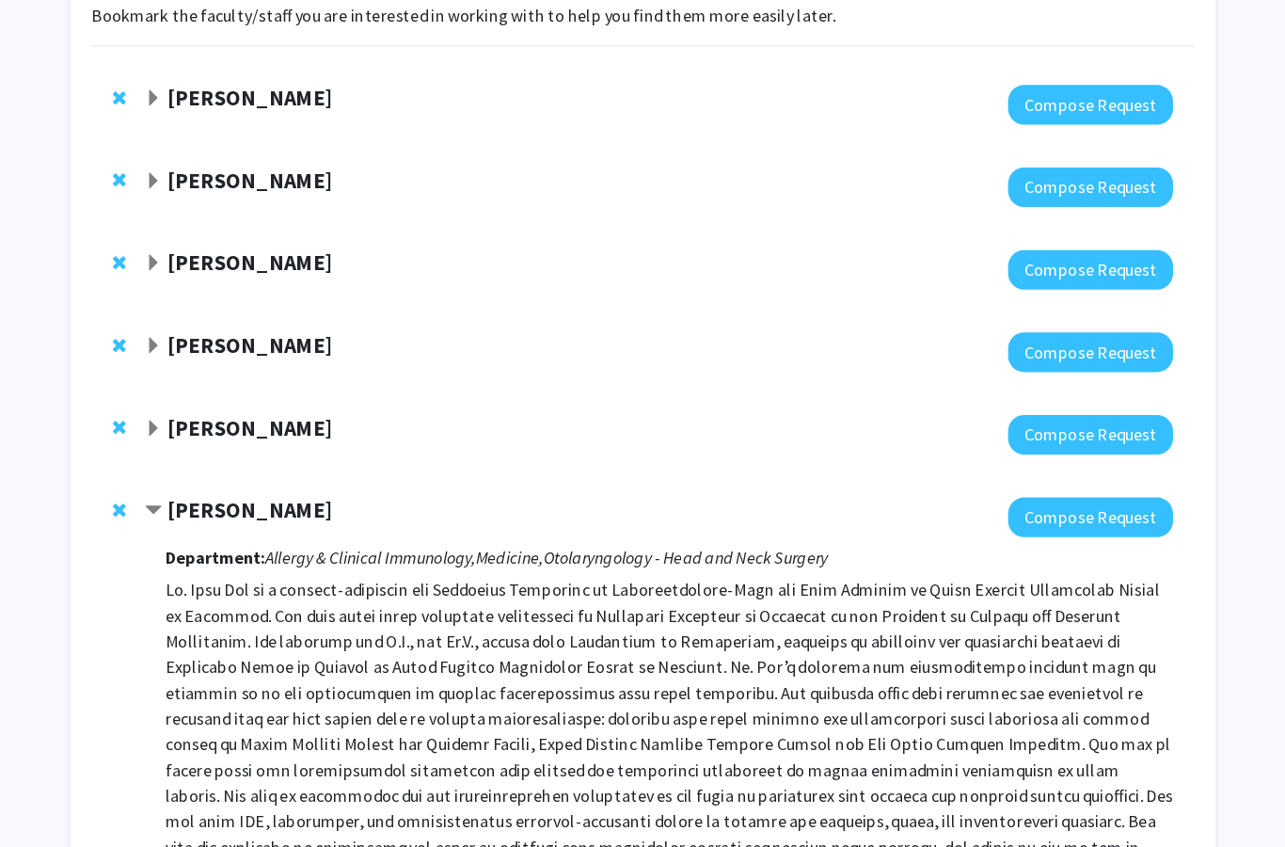
scroll to position [0, 0]
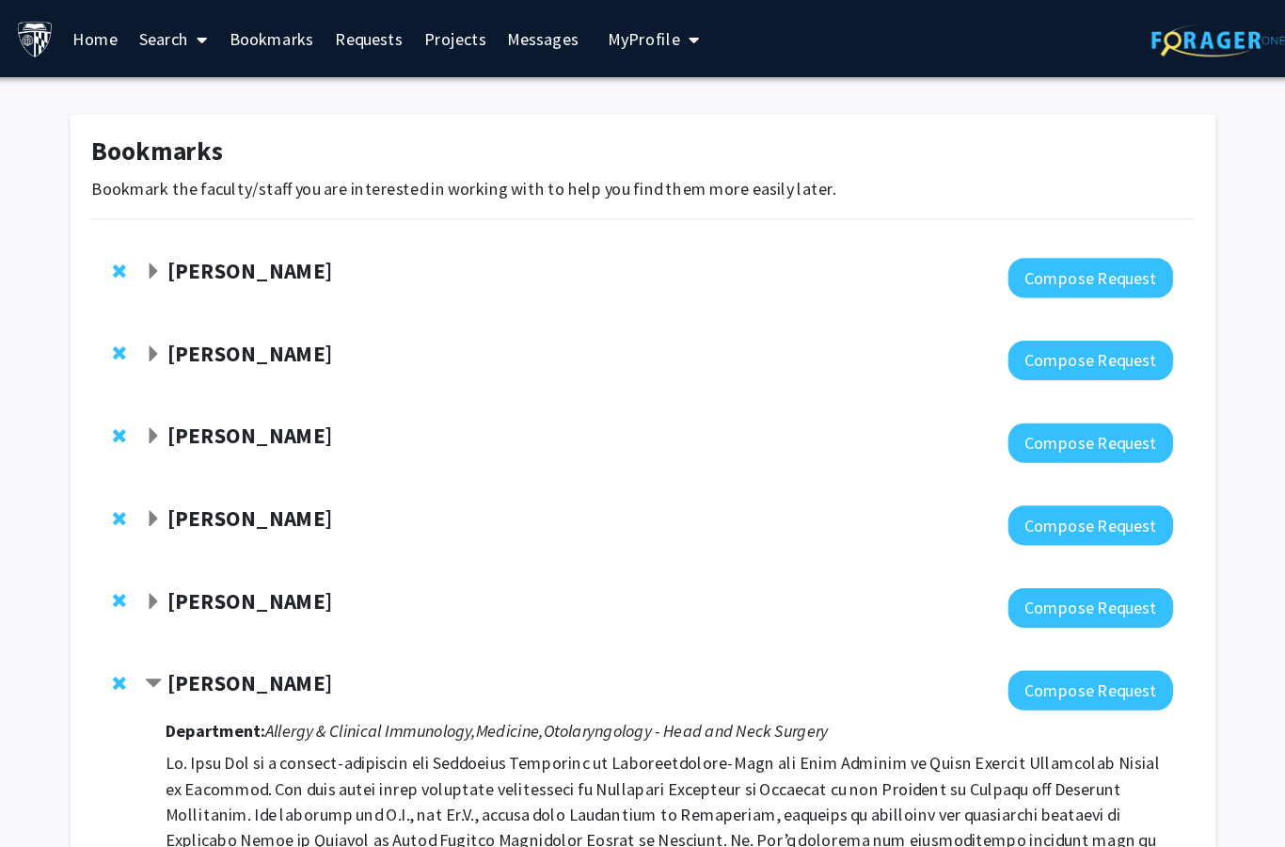
click at [225, 238] on strong "[PERSON_NAME]" at bounding box center [297, 238] width 145 height 24
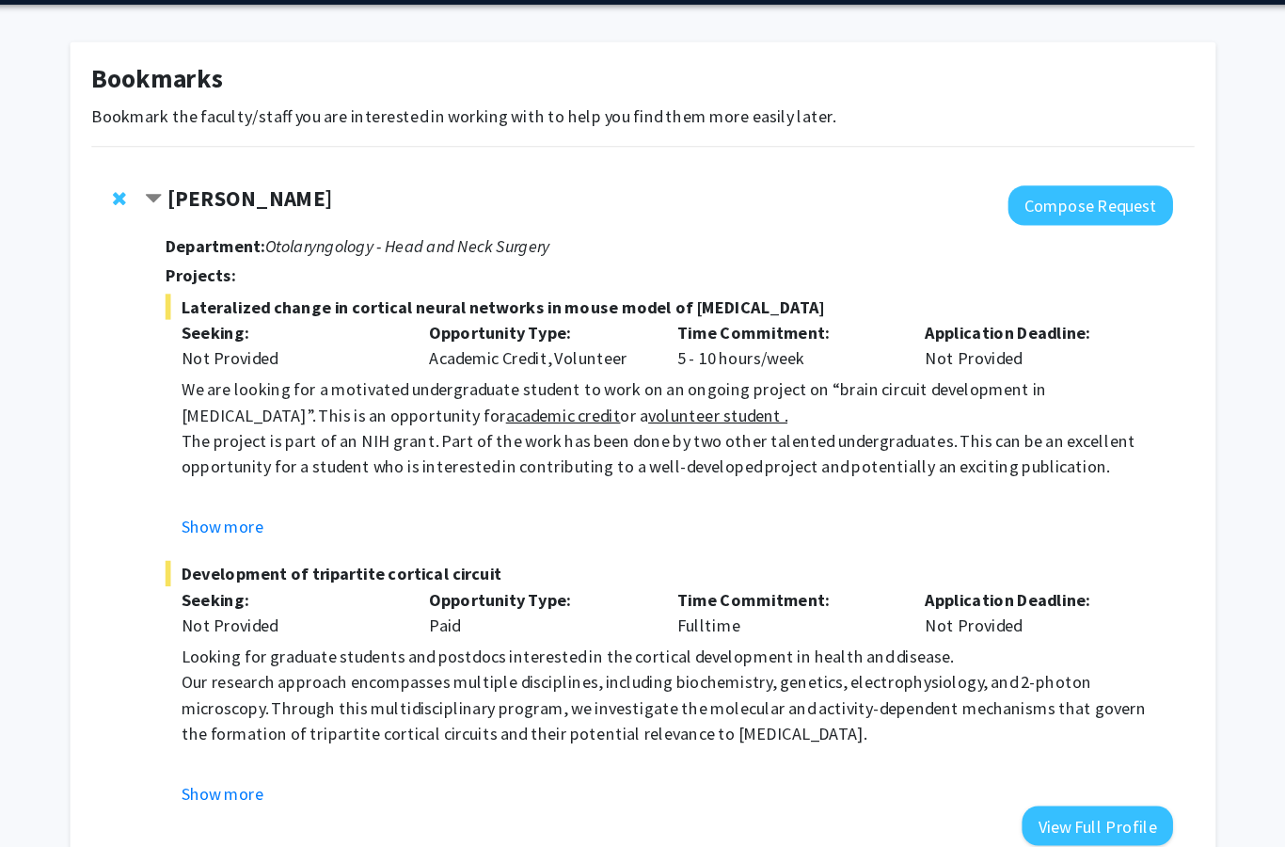
scroll to position [103, 0]
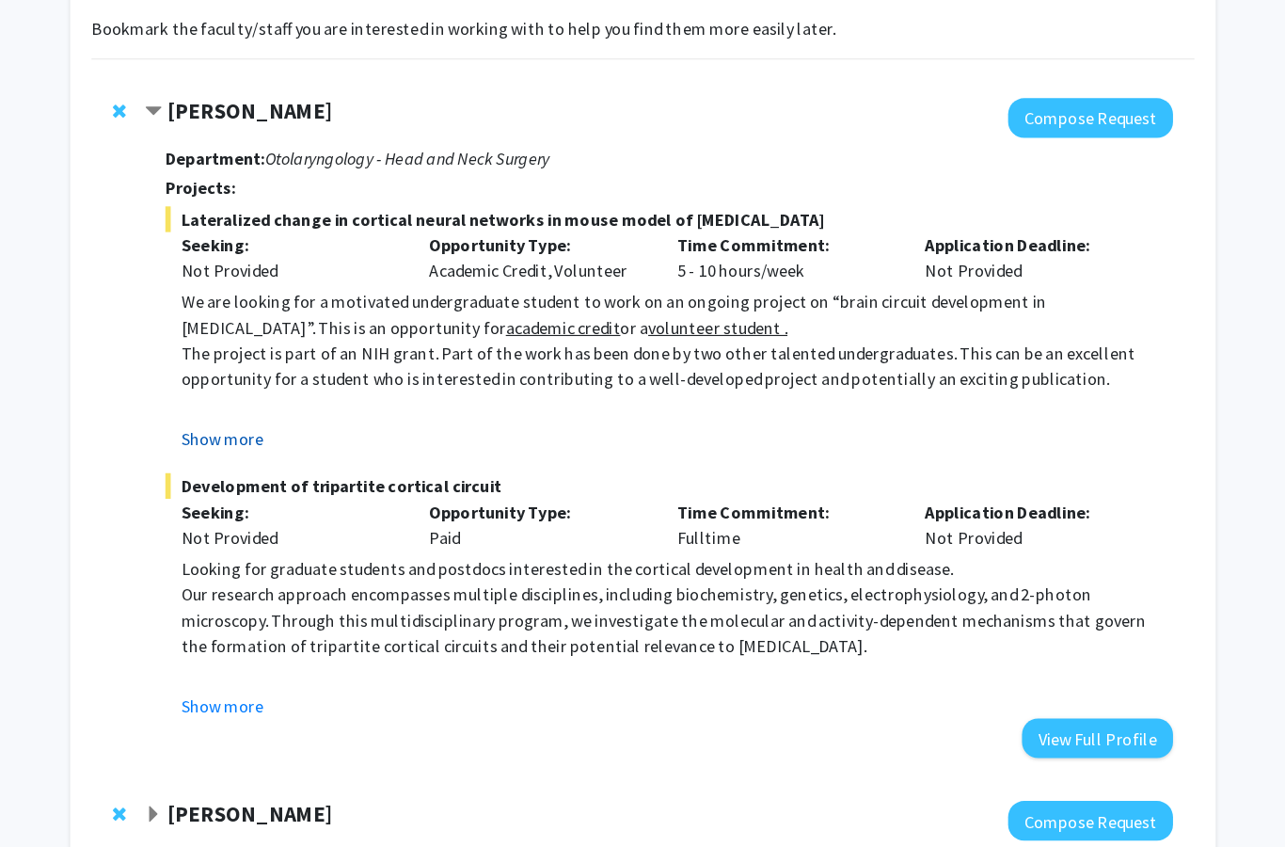
click at [237, 411] on button "Show more" at bounding box center [273, 422] width 72 height 23
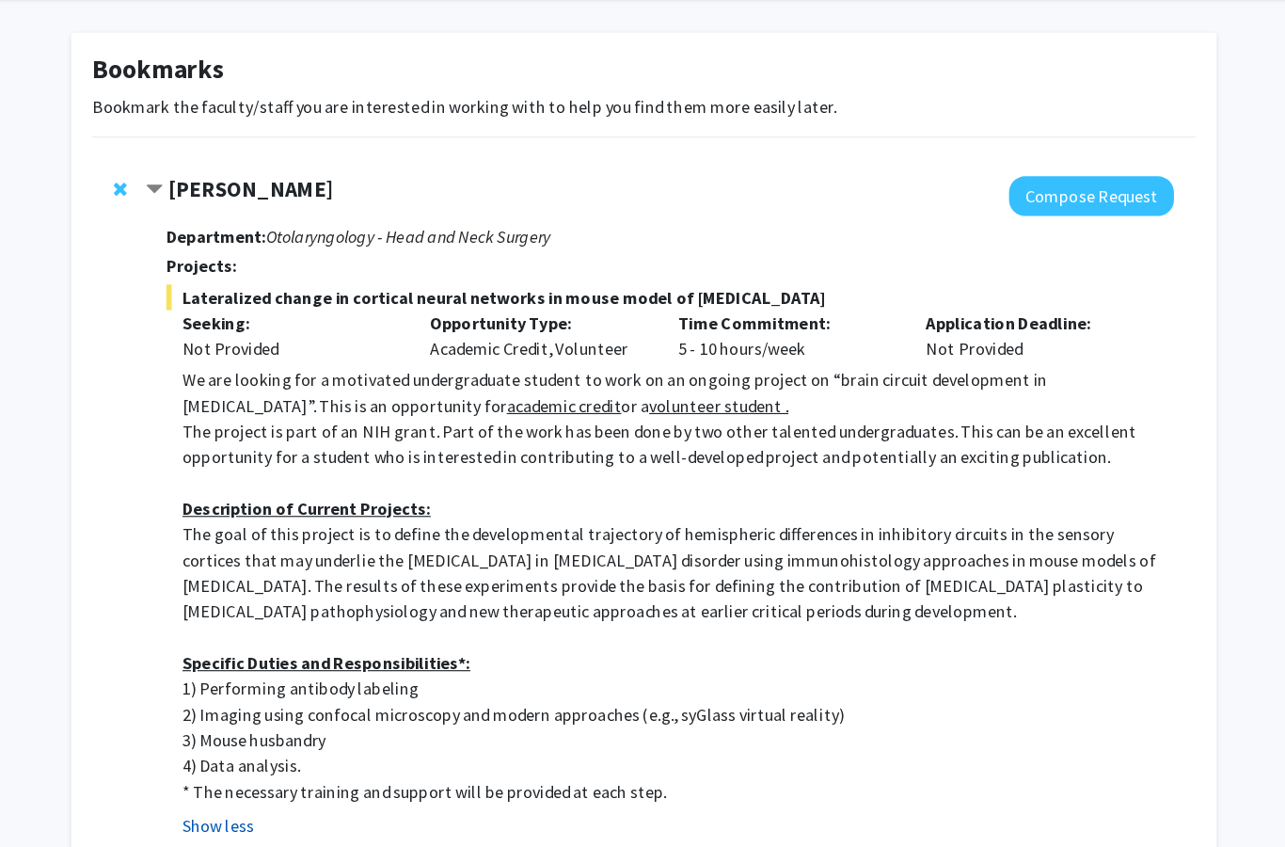
scroll to position [0, 0]
